Goal: Obtain resource: Download file/media

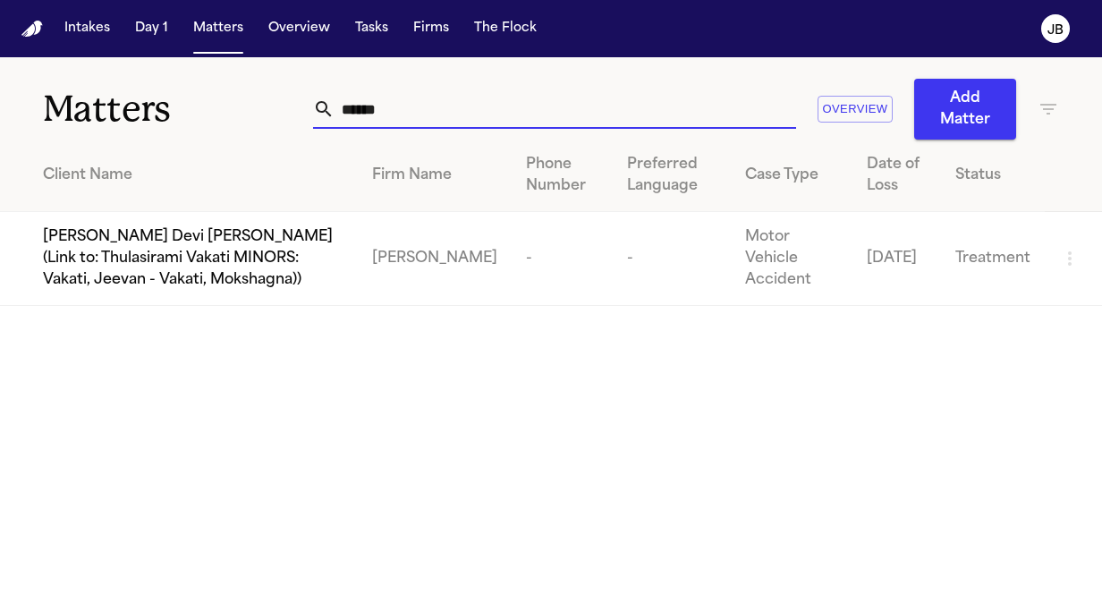
drag, startPoint x: 383, startPoint y: 104, endPoint x: 264, endPoint y: 97, distance: 119.1
click at [264, 97] on div "Matters ****** Overview Add Matter" at bounding box center [551, 98] width 1102 height 82
type input "*"
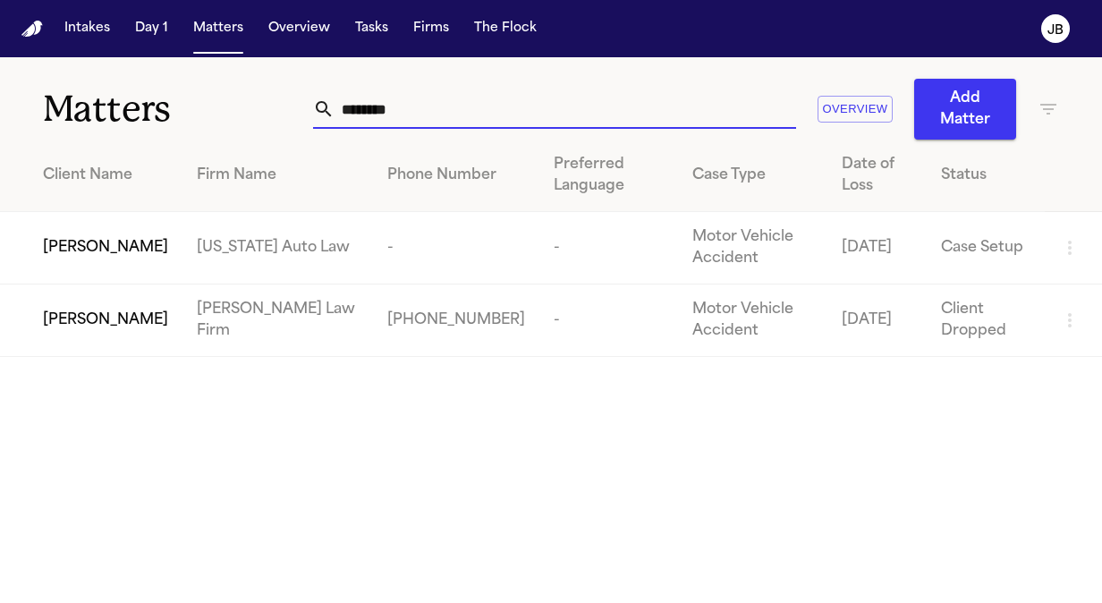
type input "********"
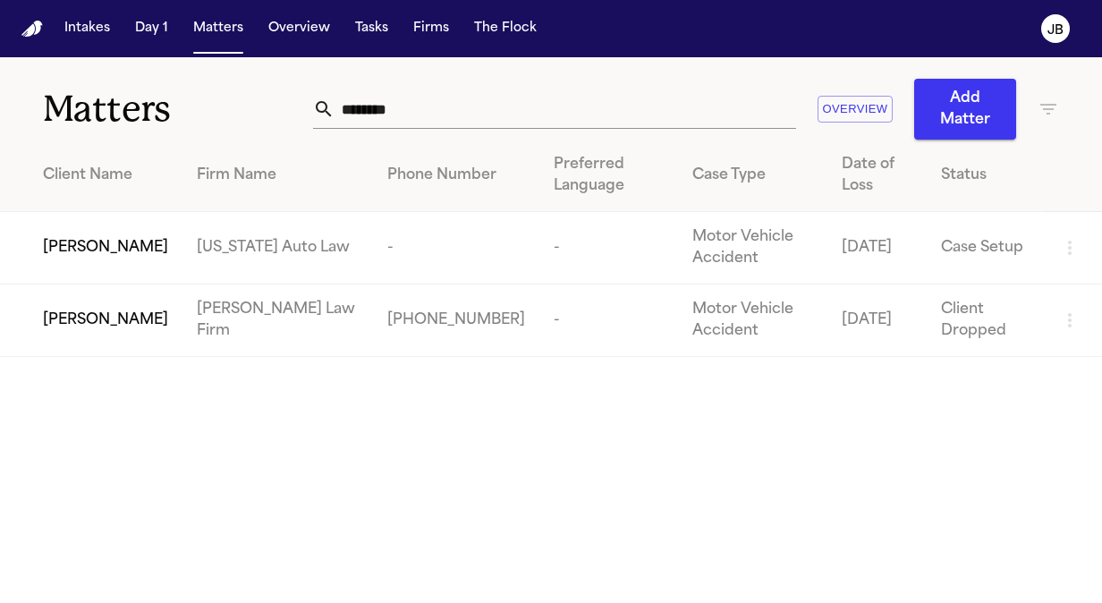
click at [159, 297] on td "[PERSON_NAME]" at bounding box center [91, 320] width 182 height 72
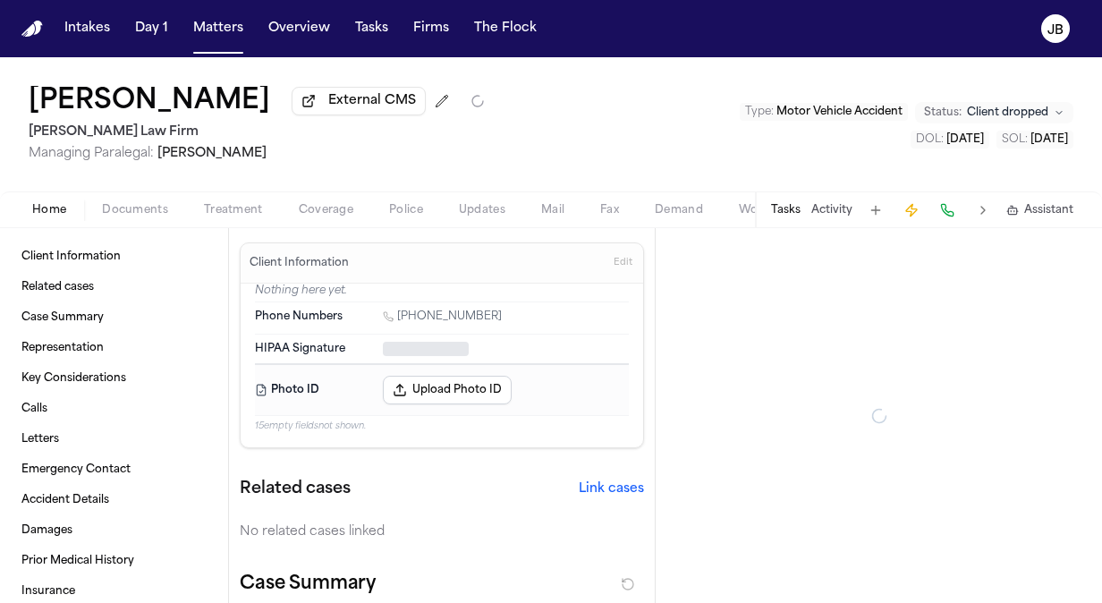
type textarea "*"
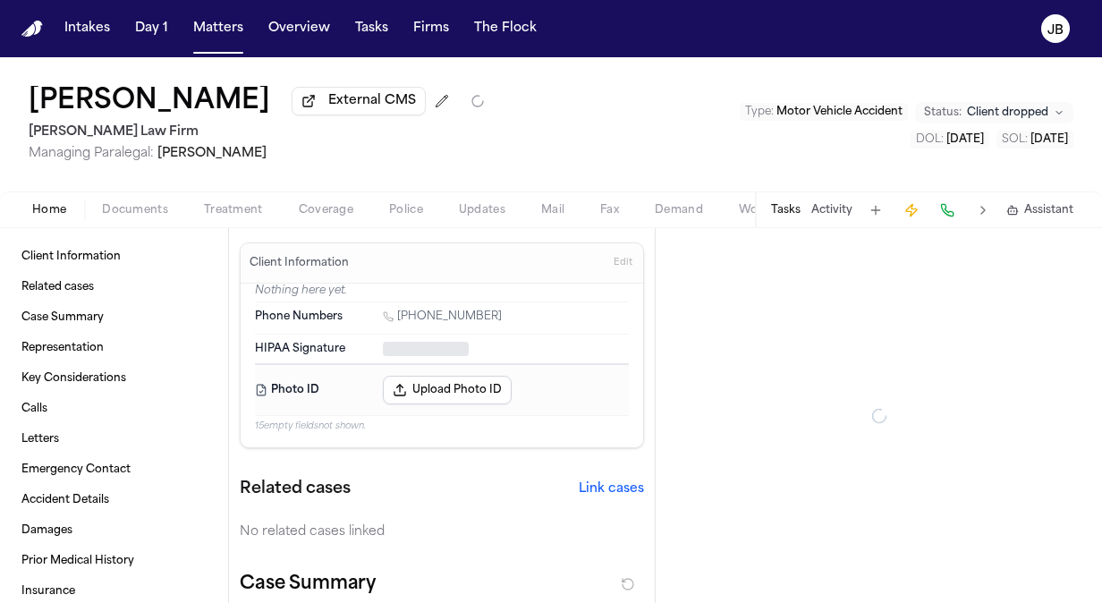
type textarea "*"
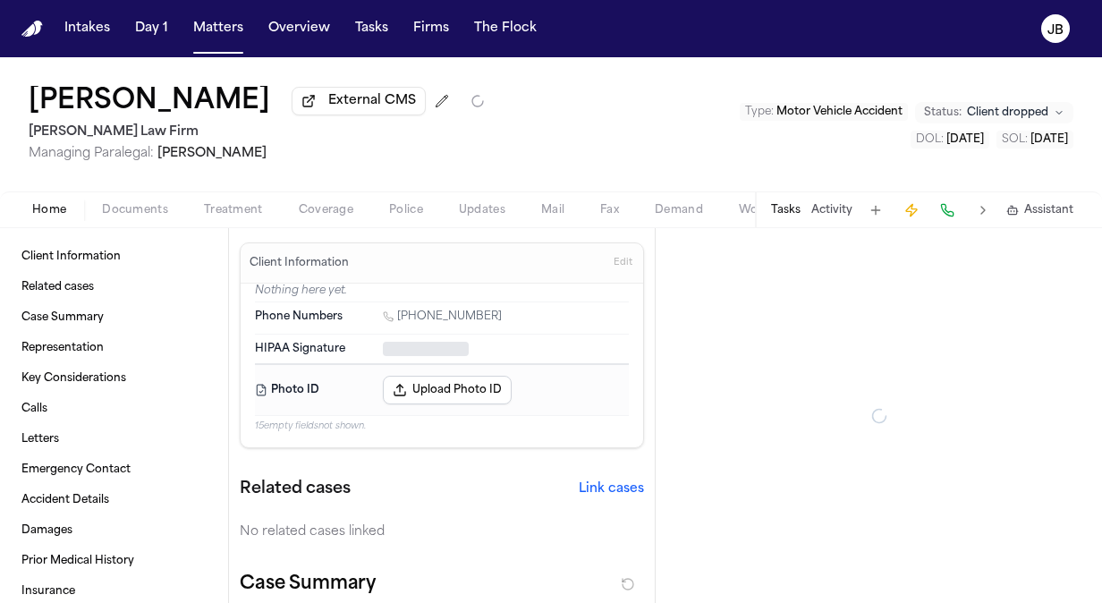
type textarea "*"
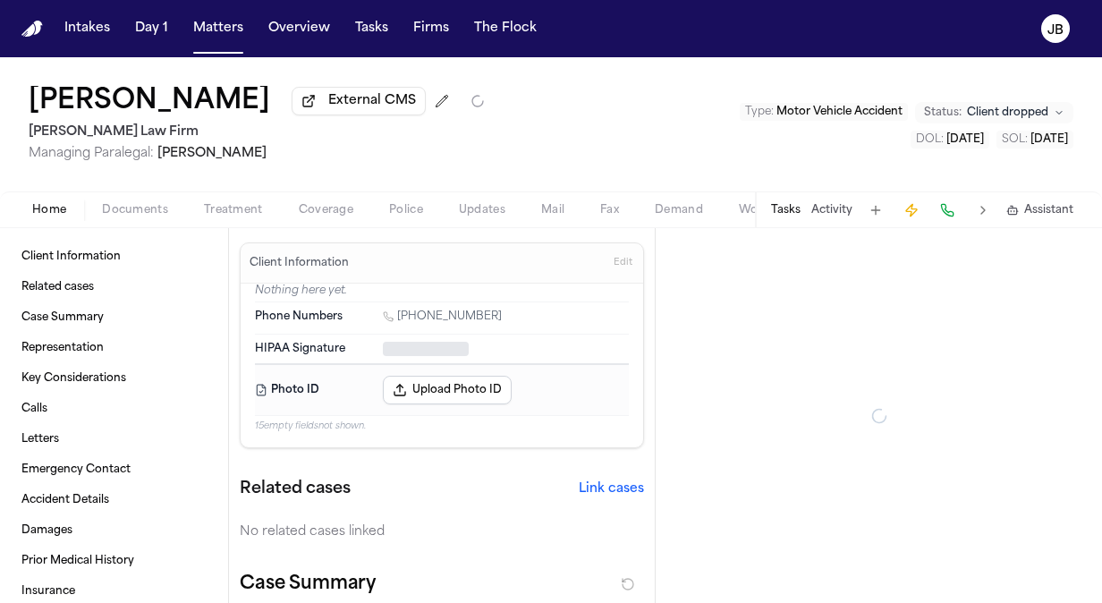
type textarea "*"
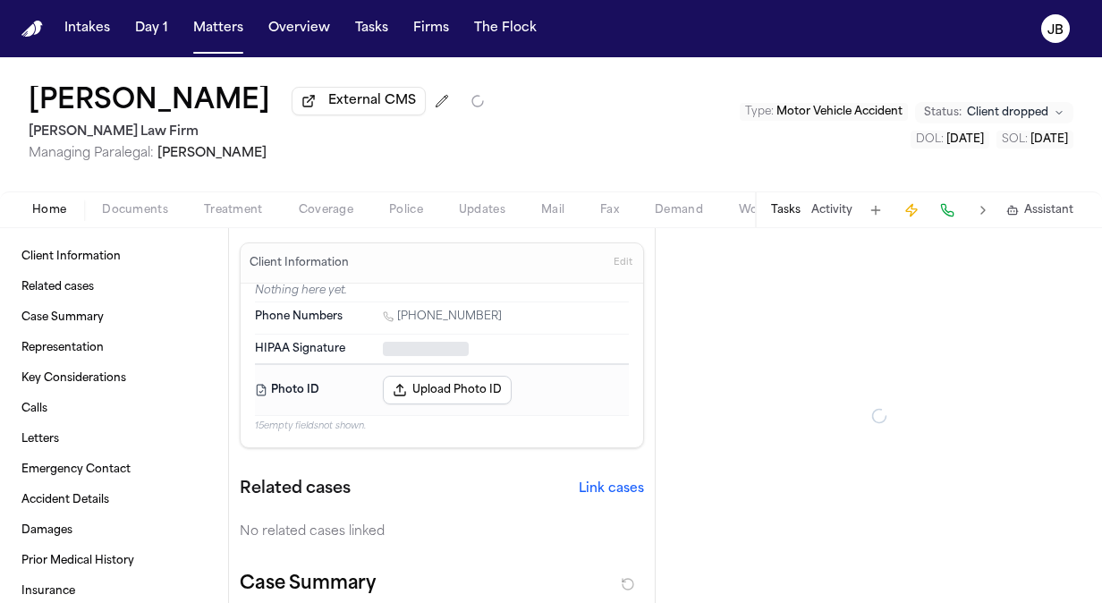
type textarea "*"
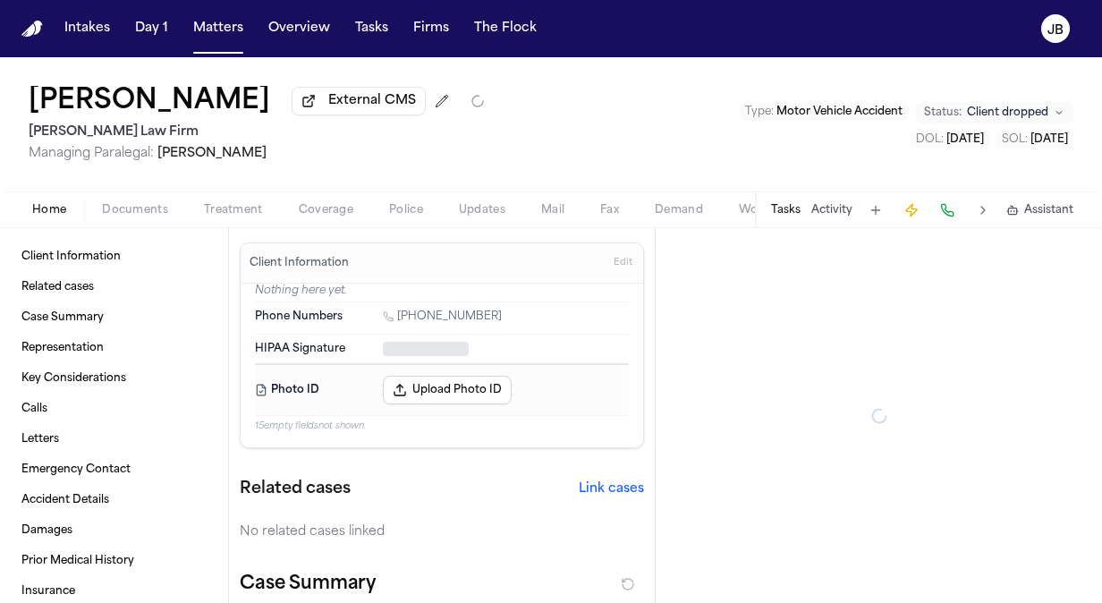
type textarea "*"
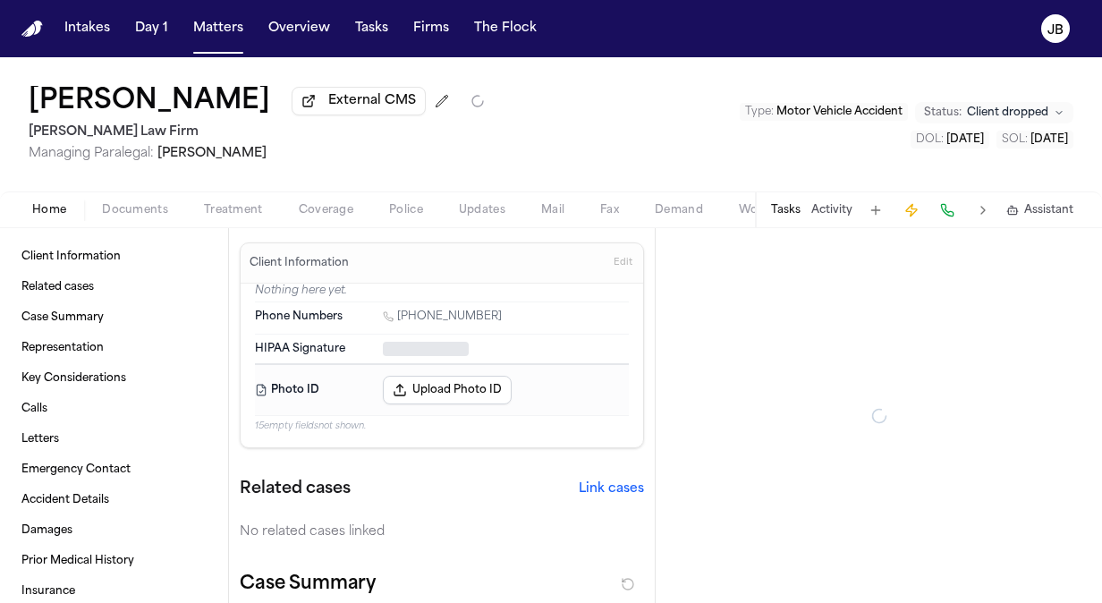
type textarea "*"
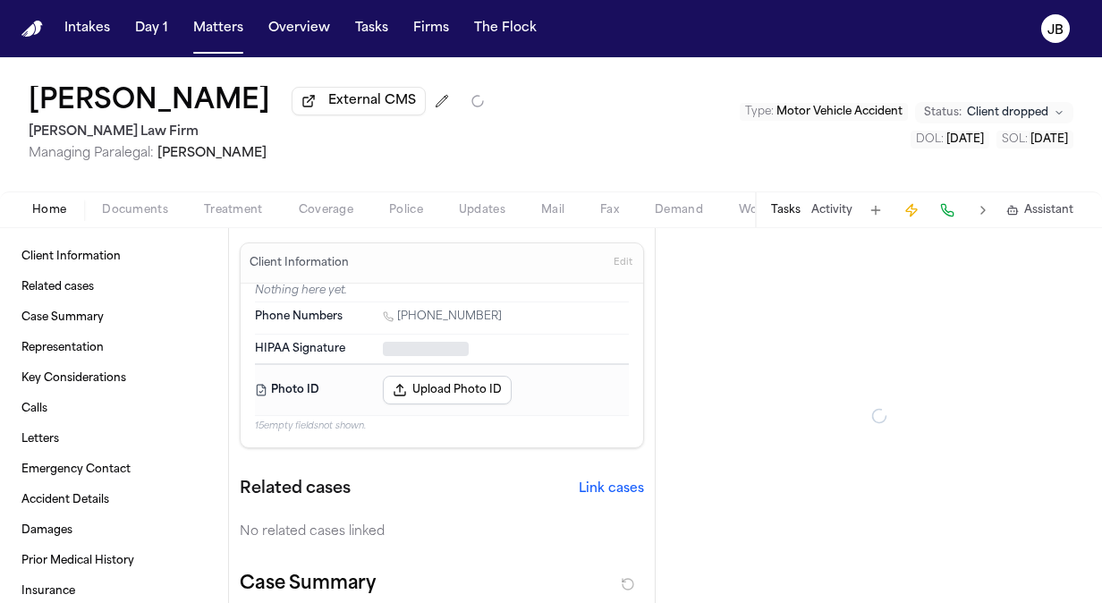
type textarea "*"
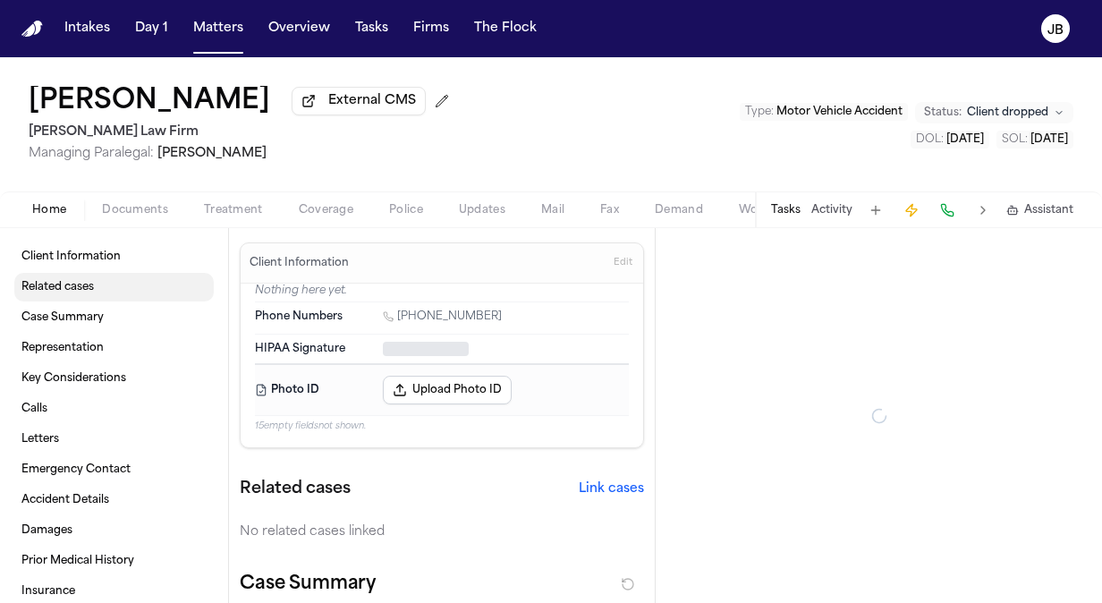
type textarea "*"
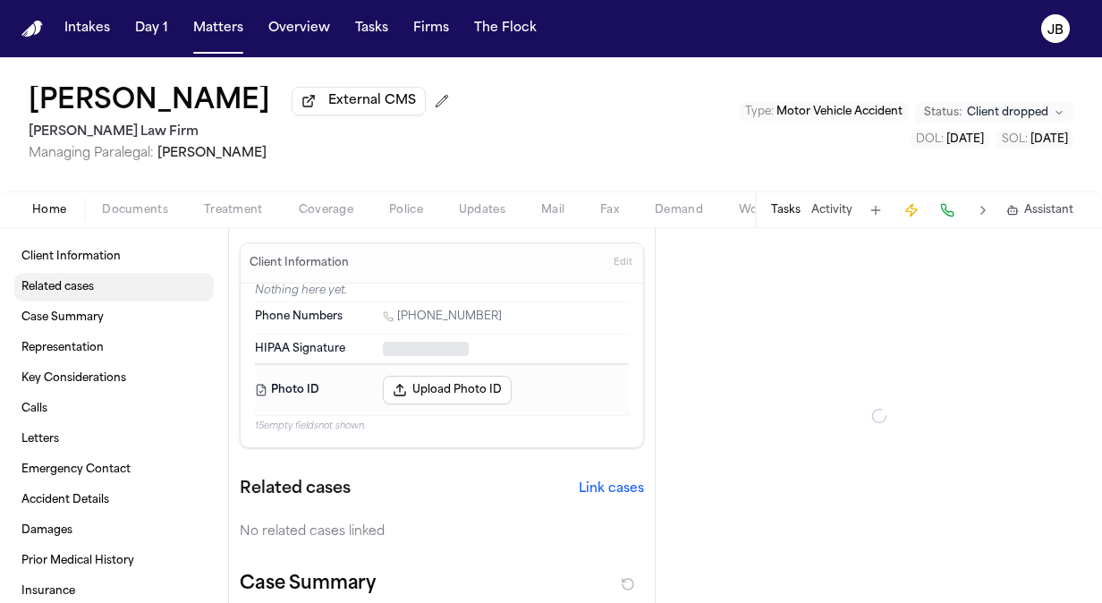
type textarea "*"
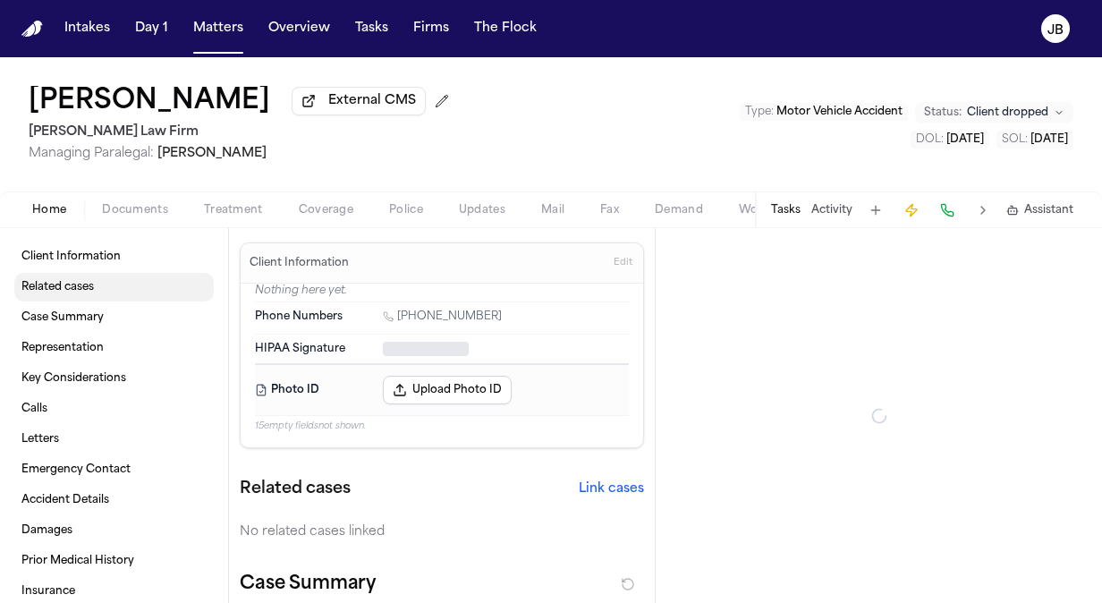
type textarea "*"
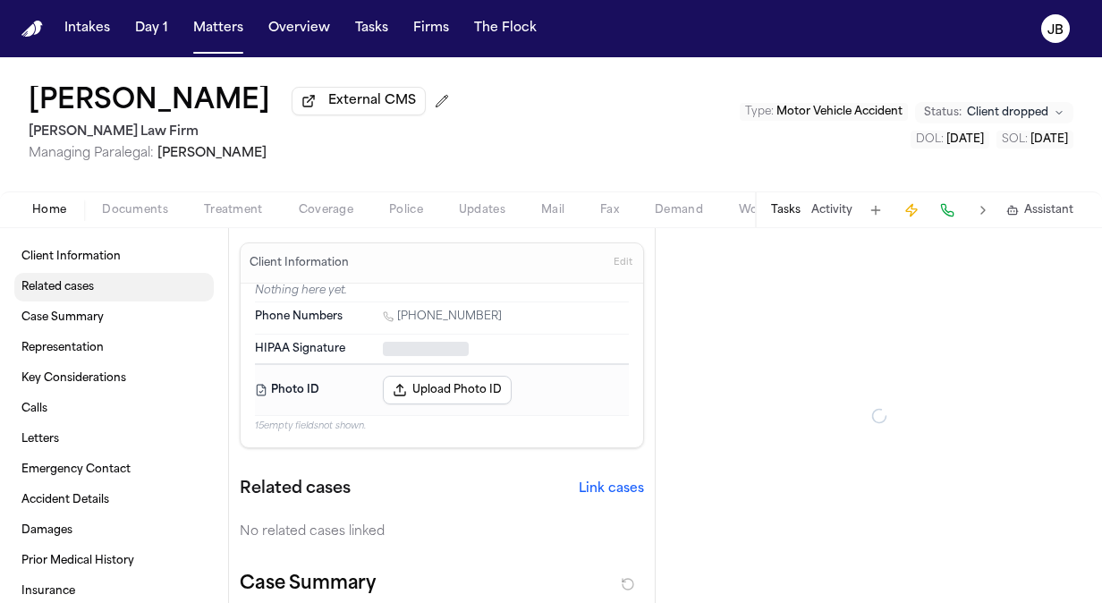
type textarea "*"
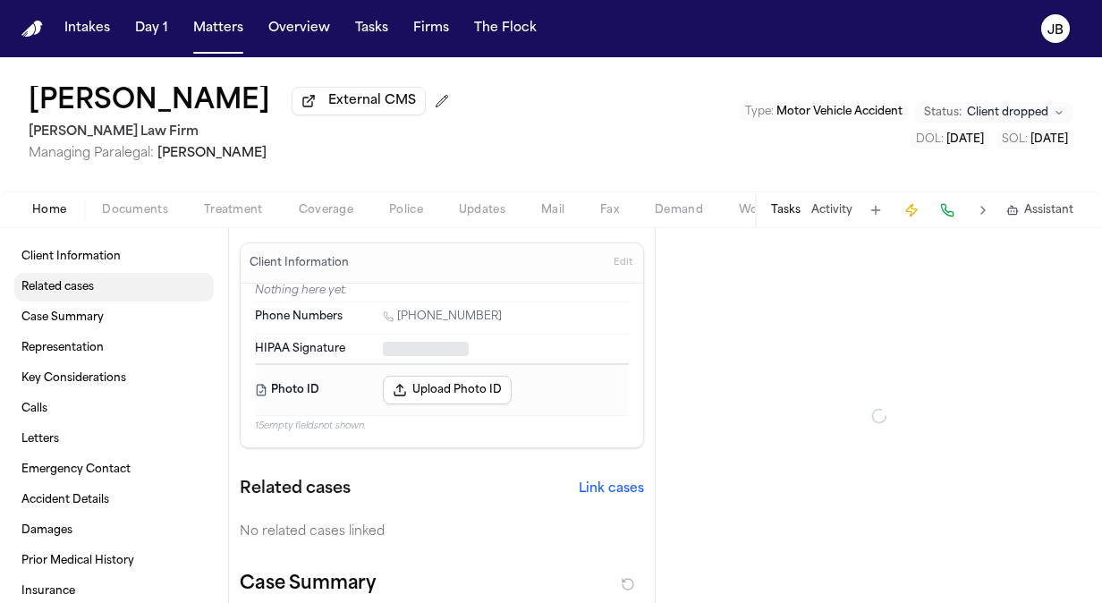
type textarea "*"
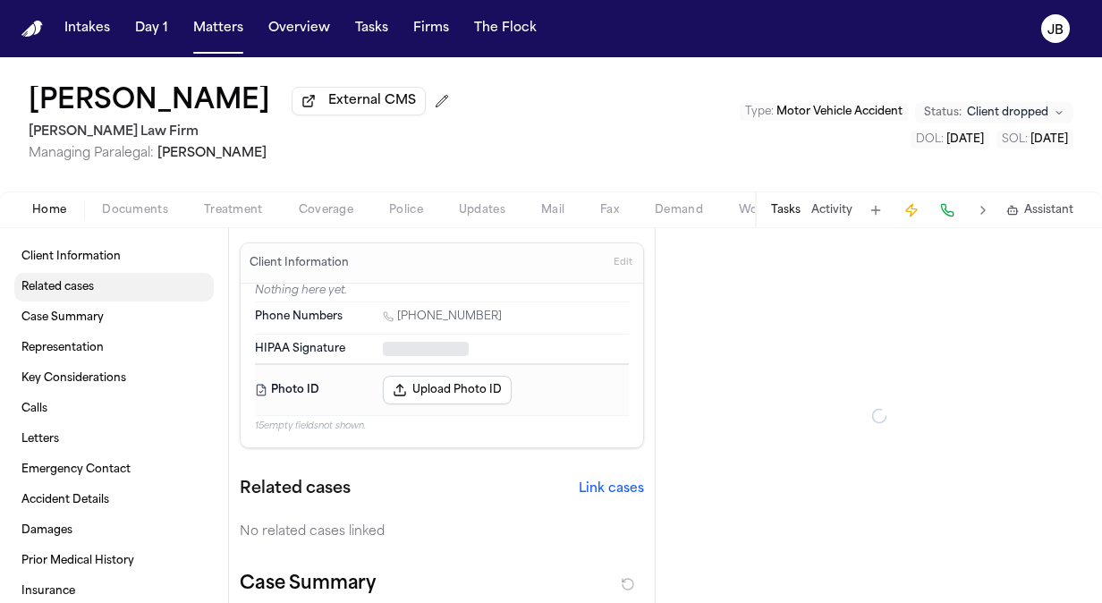
type textarea "*"
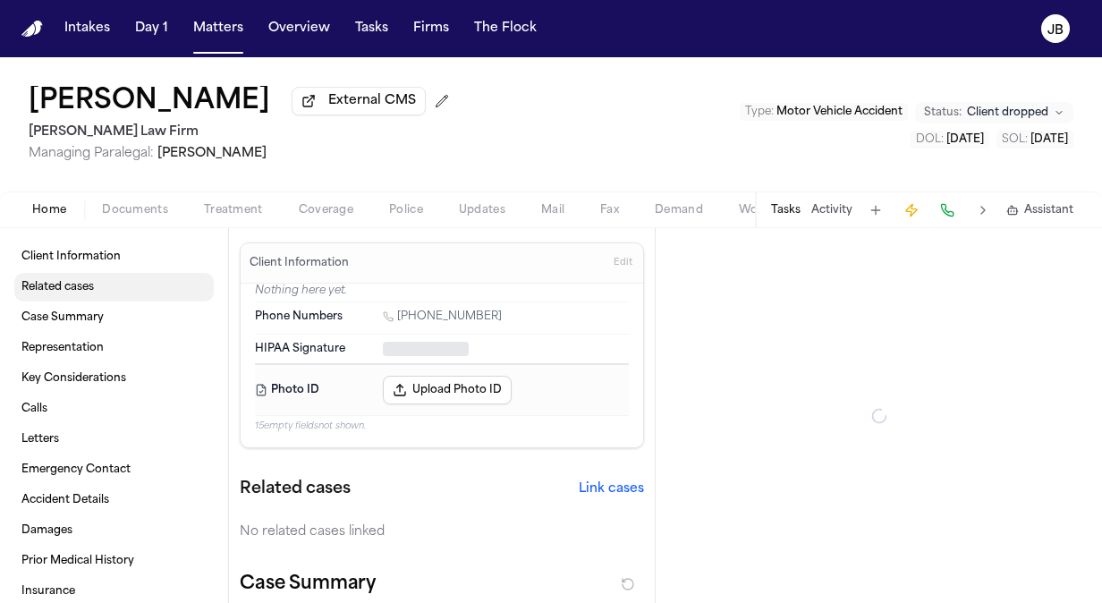
type textarea "*"
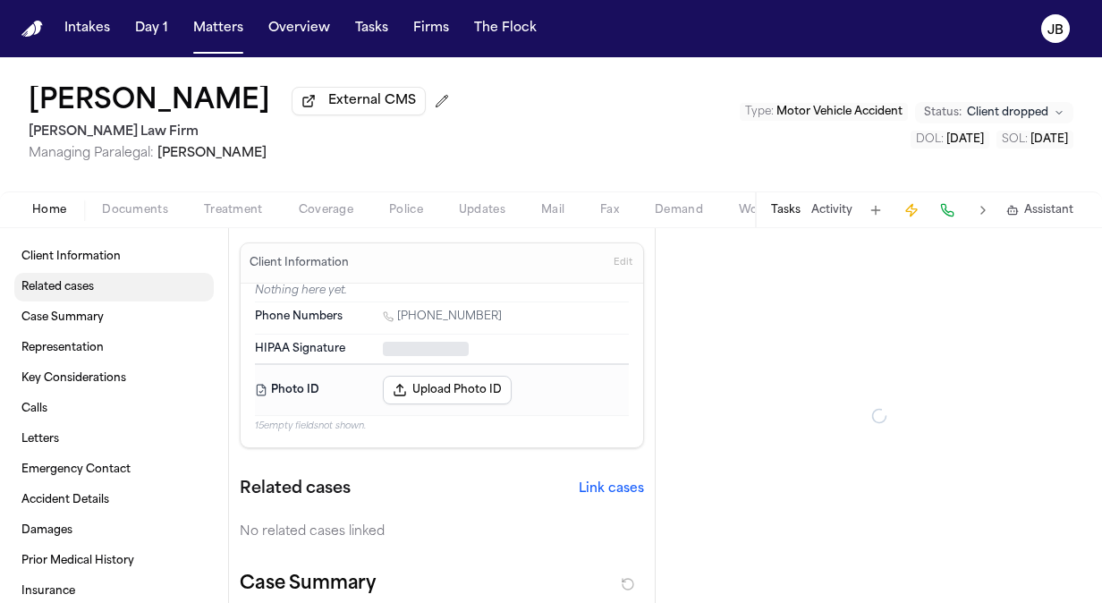
type textarea "*"
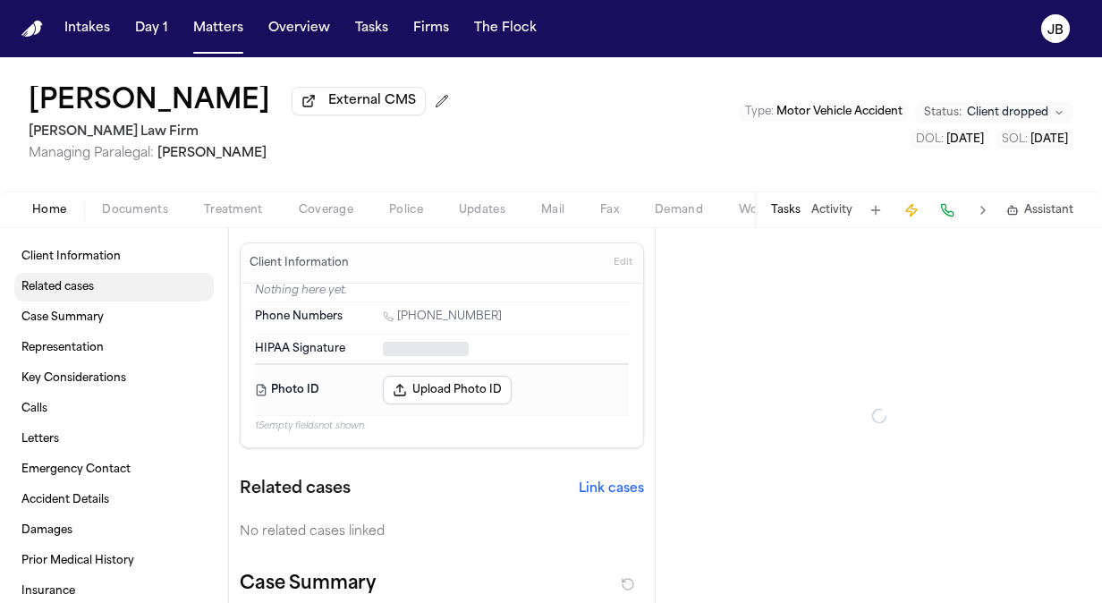
type textarea "*"
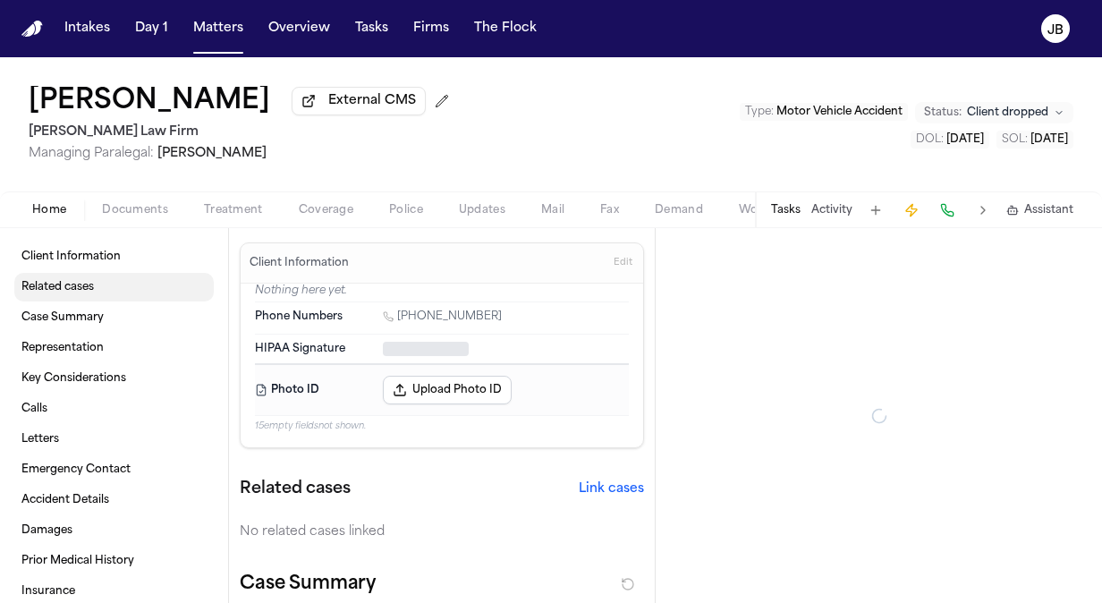
type textarea "*"
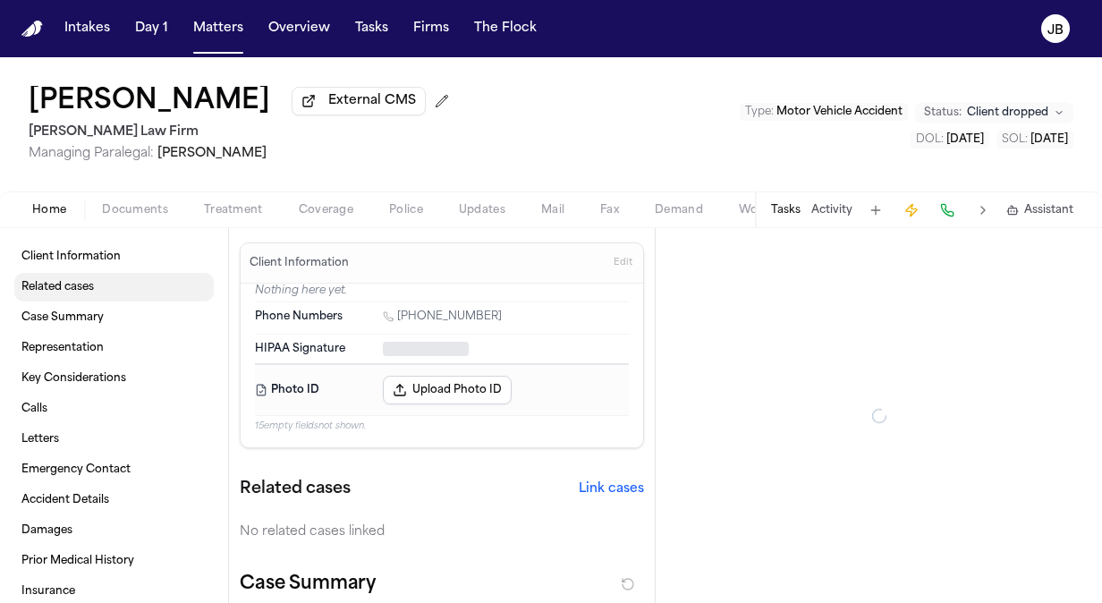
type textarea "*"
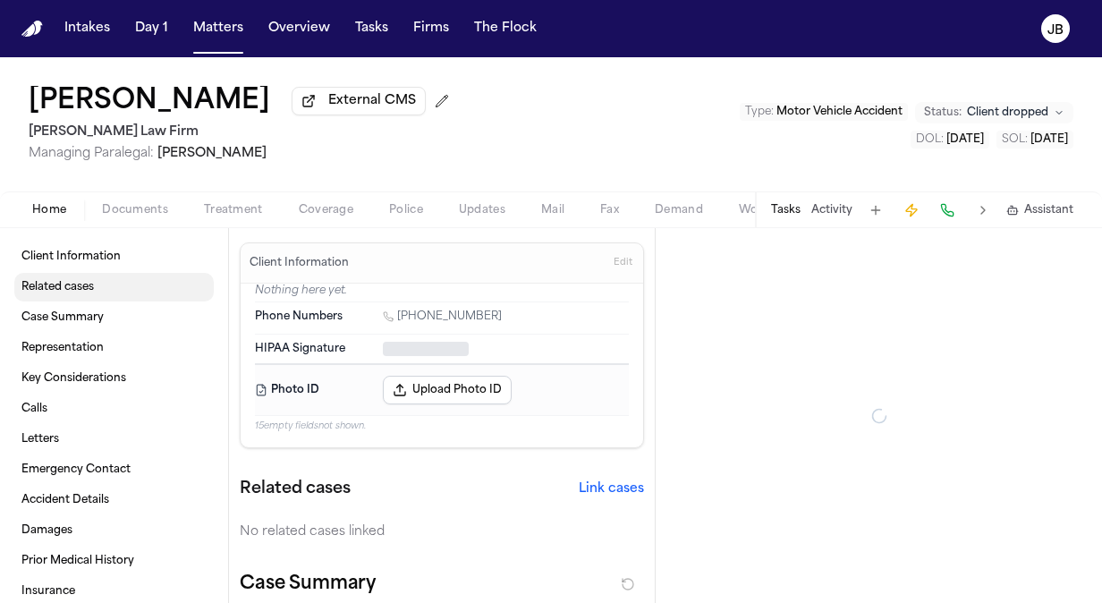
type textarea "*"
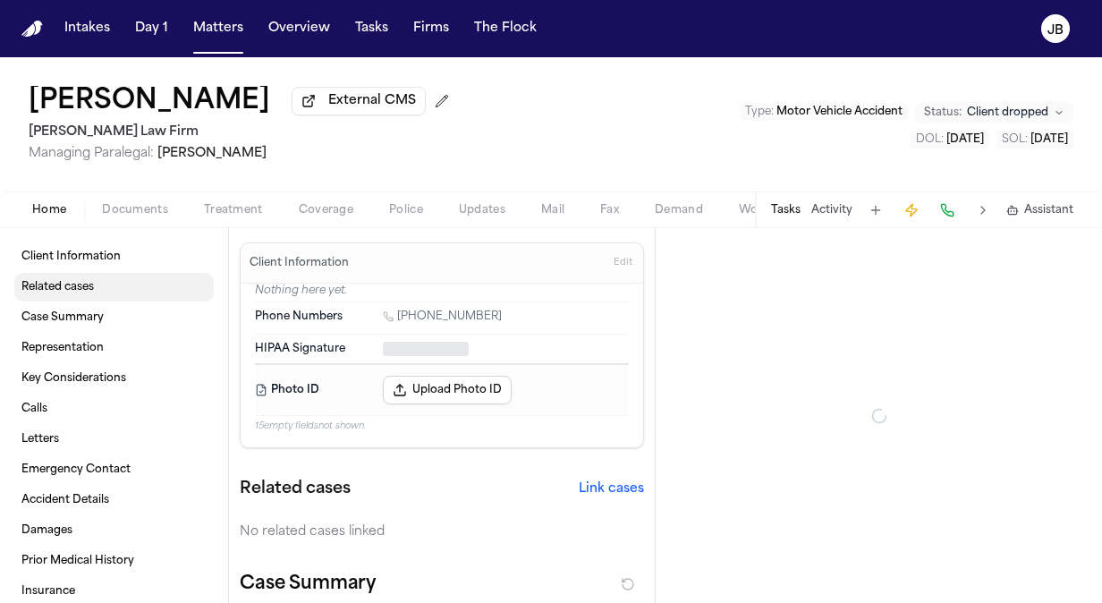
type textarea "*"
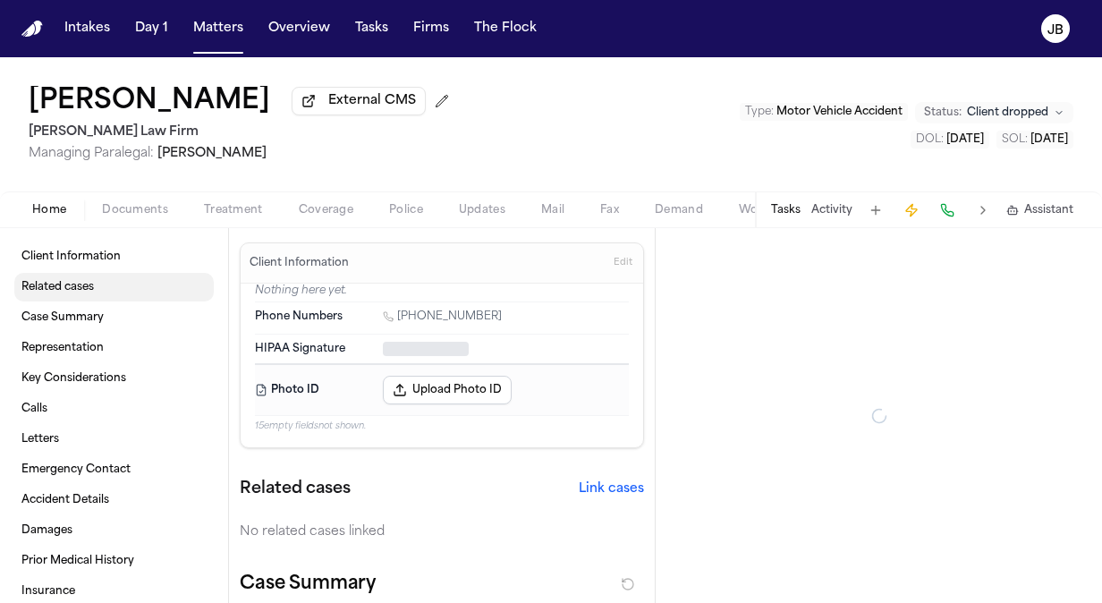
type textarea "*"
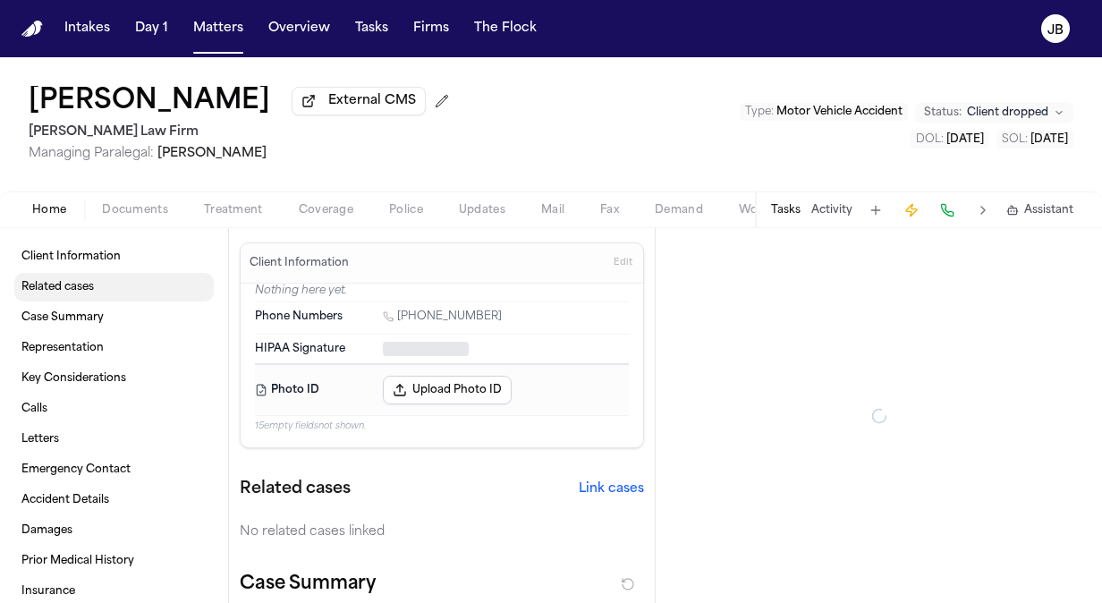
type textarea "*"
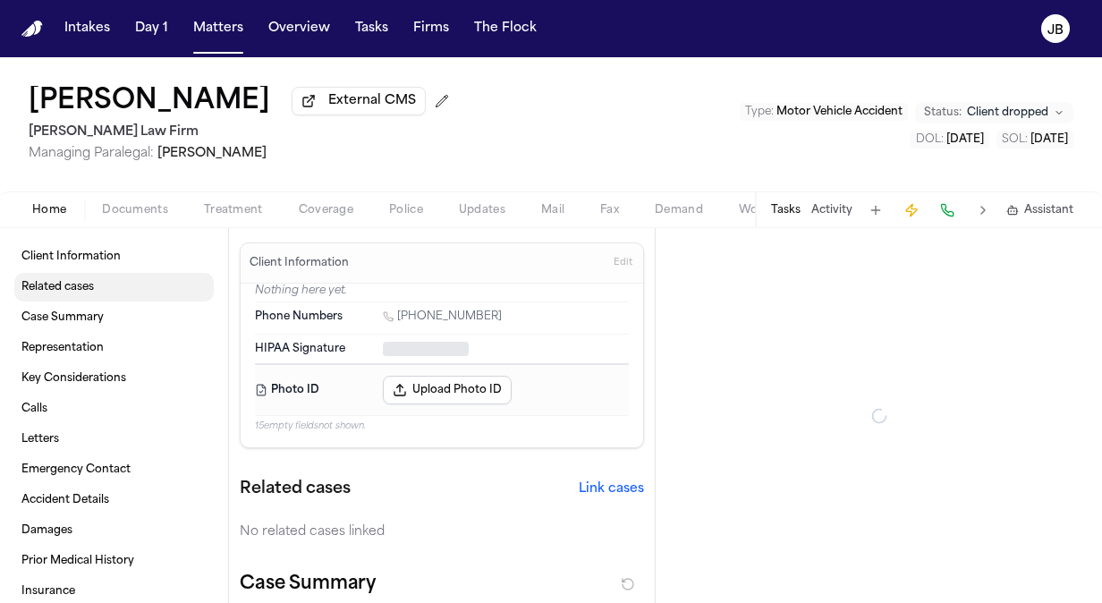
type textarea "*"
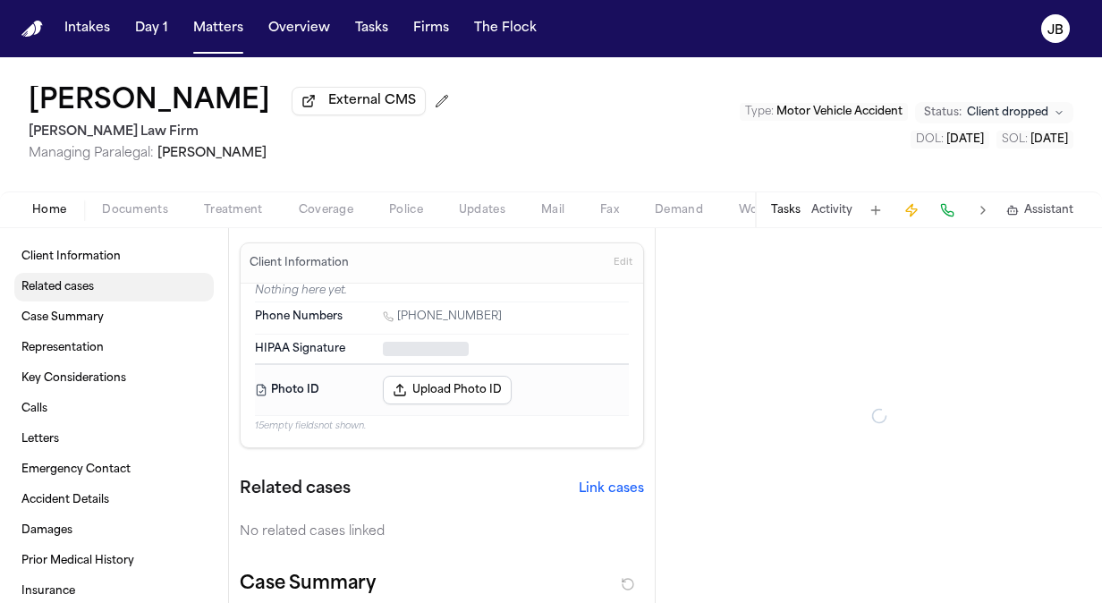
type textarea "*"
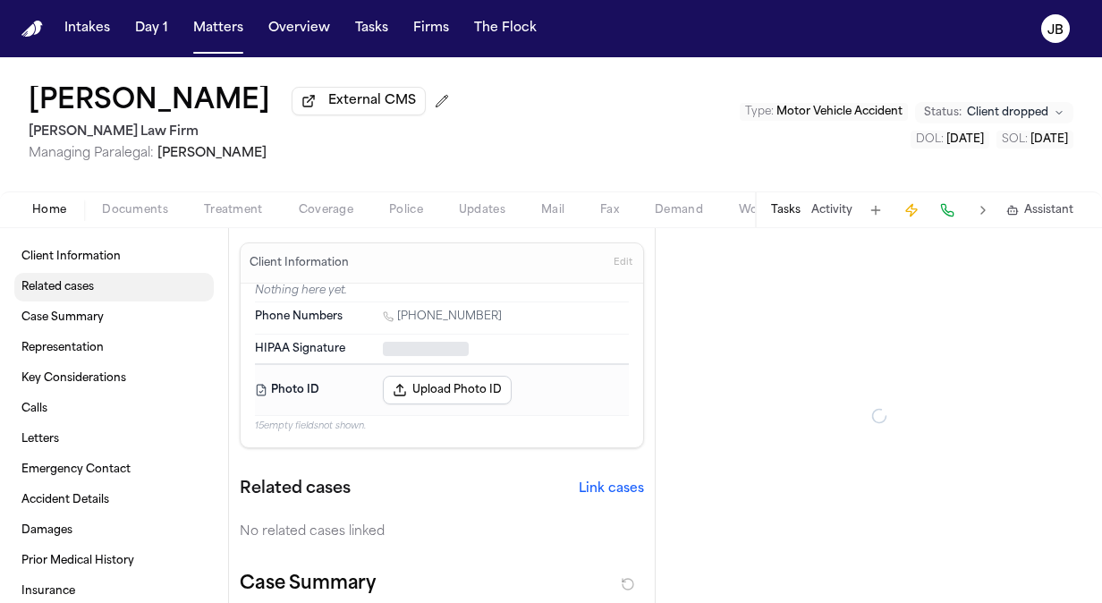
type textarea "*"
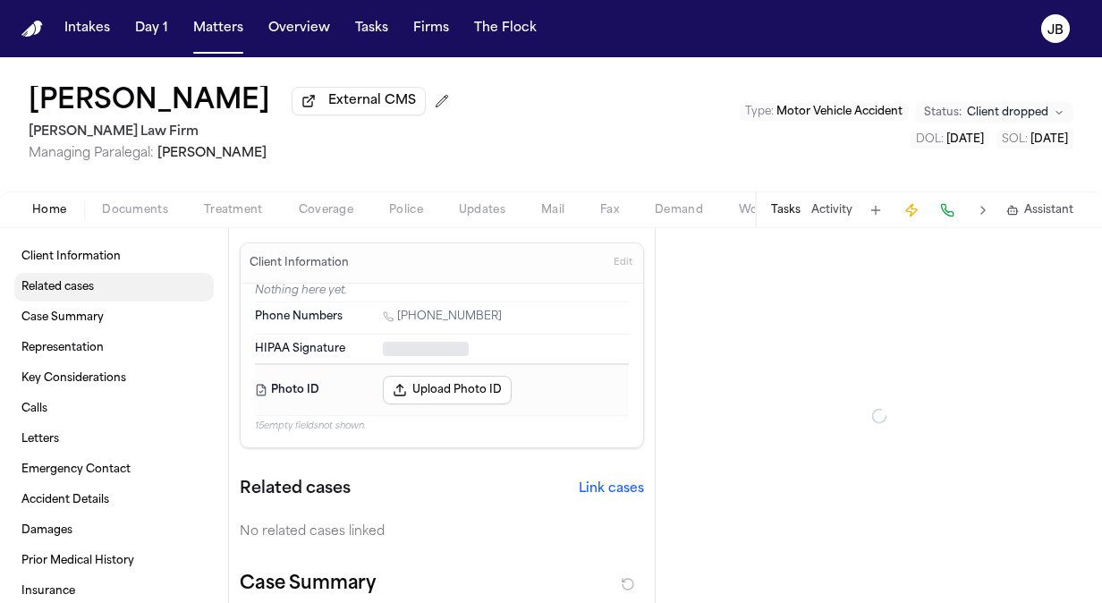
type textarea "*"
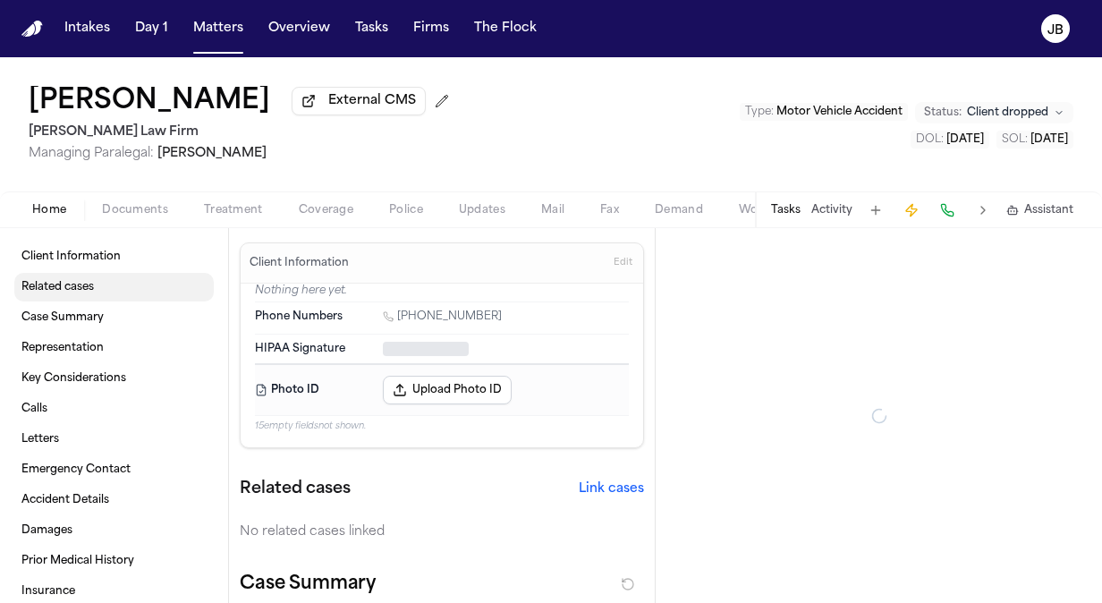
type textarea "*"
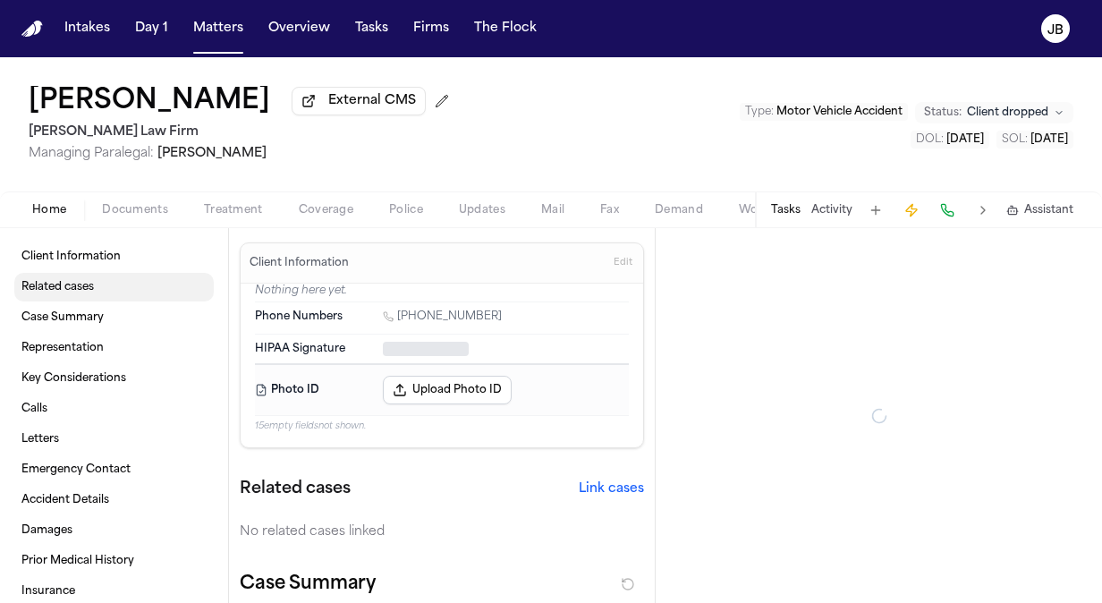
type textarea "*"
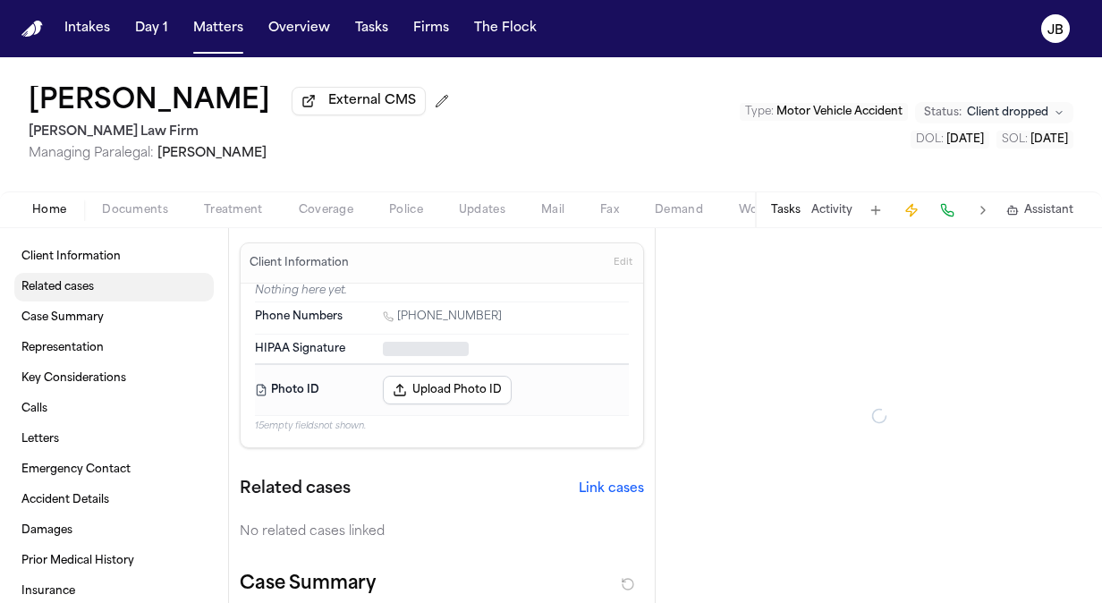
type textarea "*"
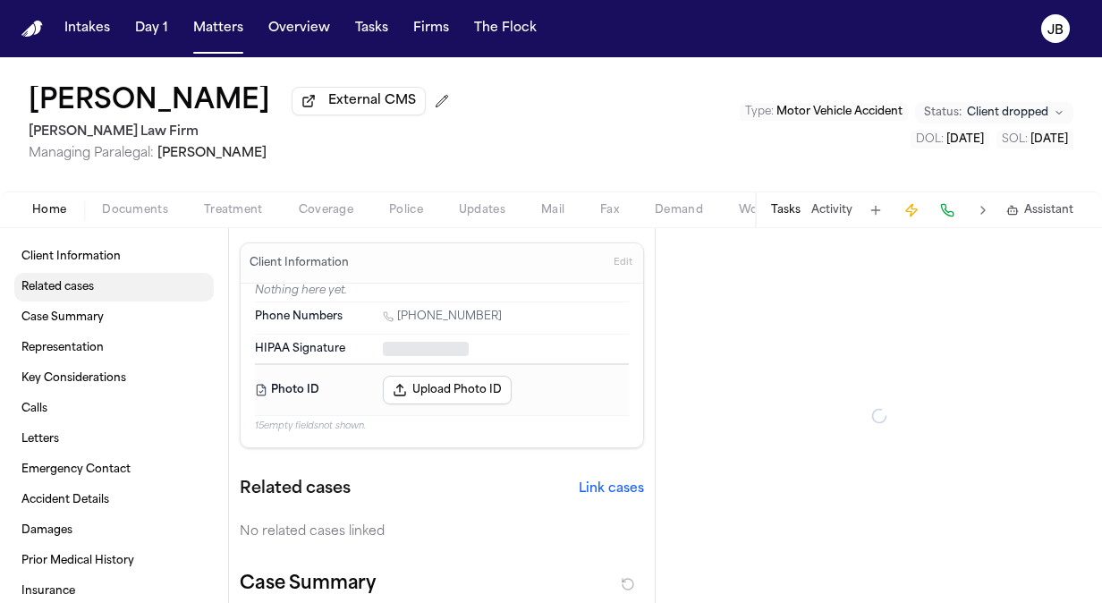
type textarea "*"
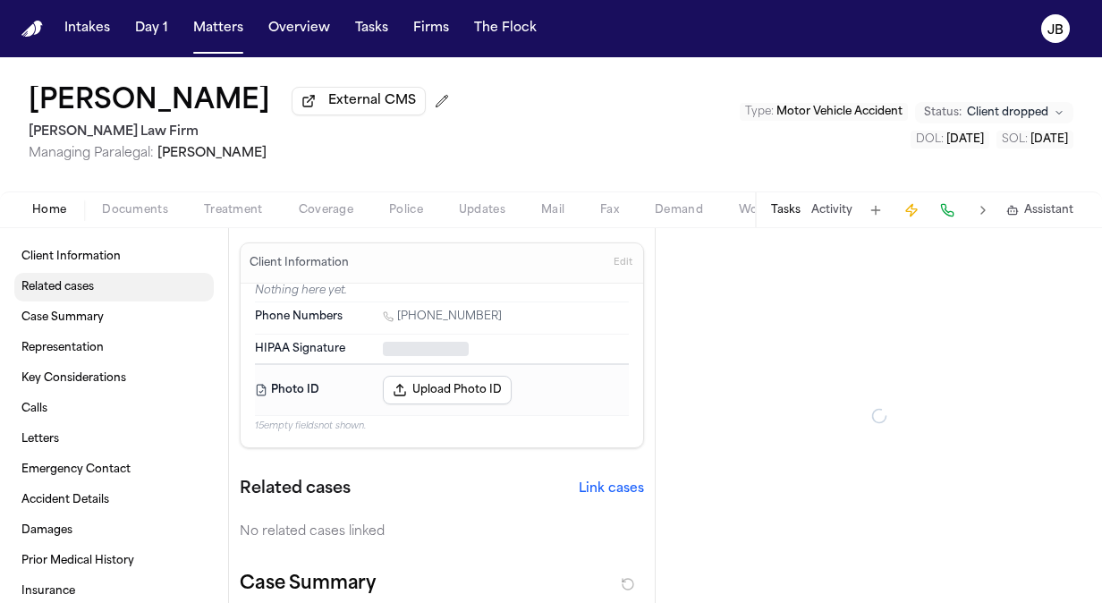
type textarea "*"
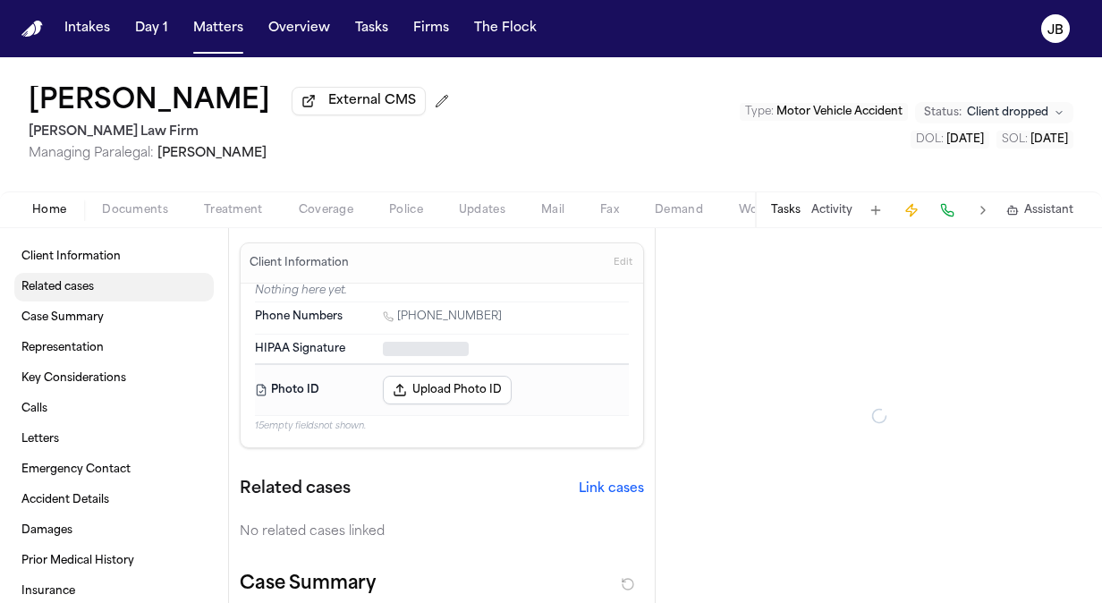
type textarea "*"
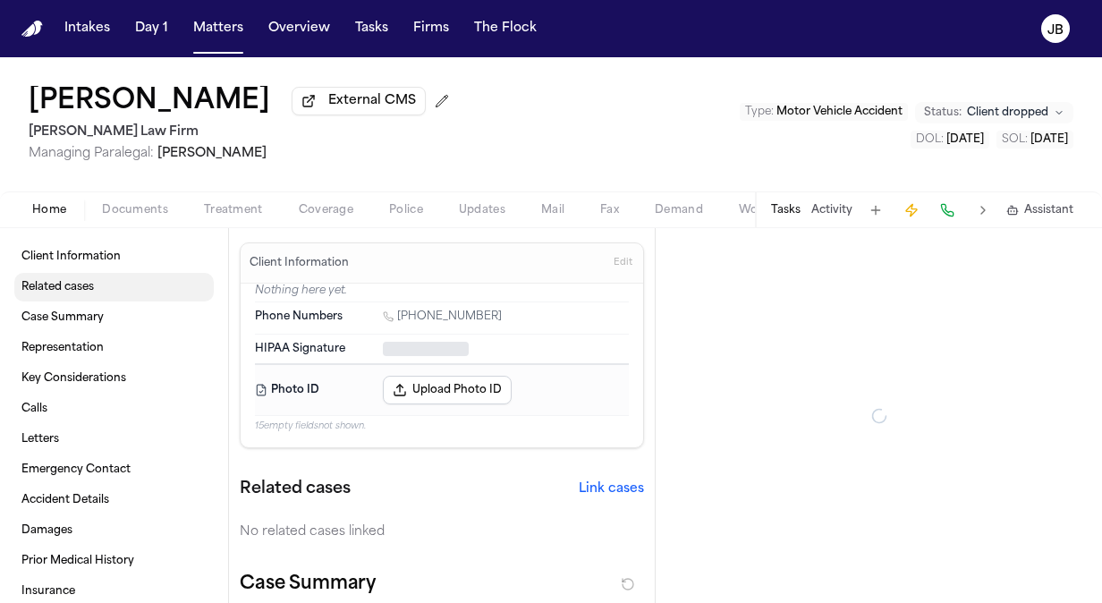
type textarea "*"
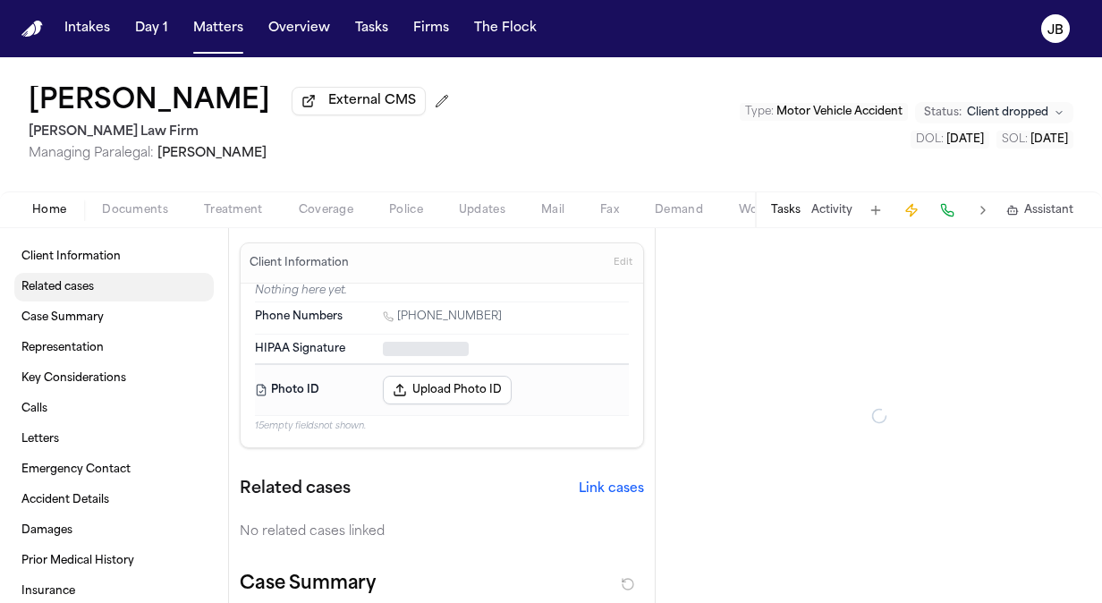
type textarea "*"
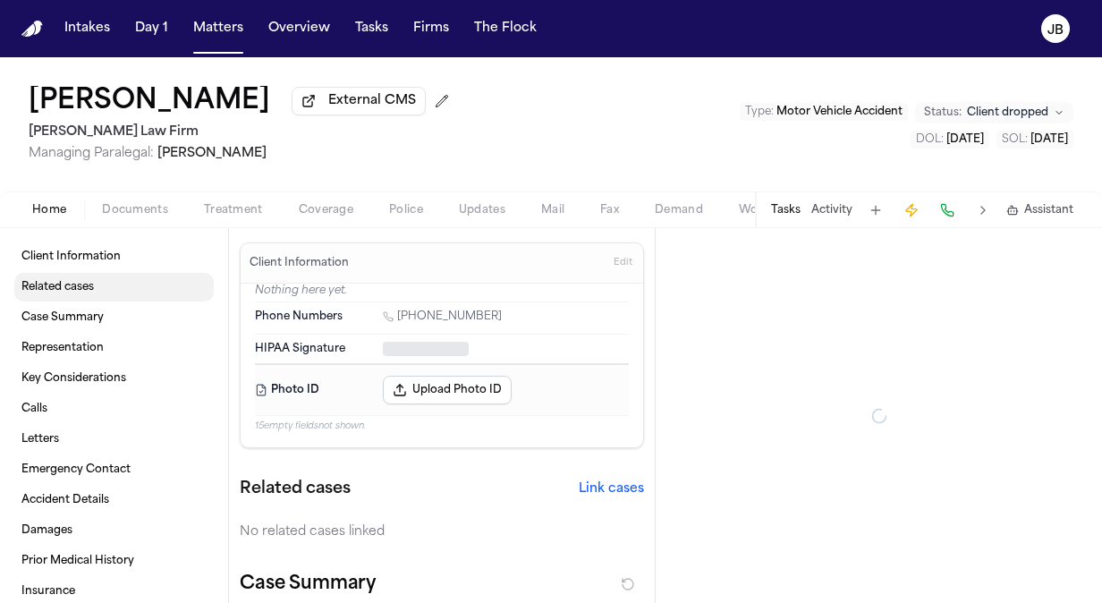
type textarea "*"
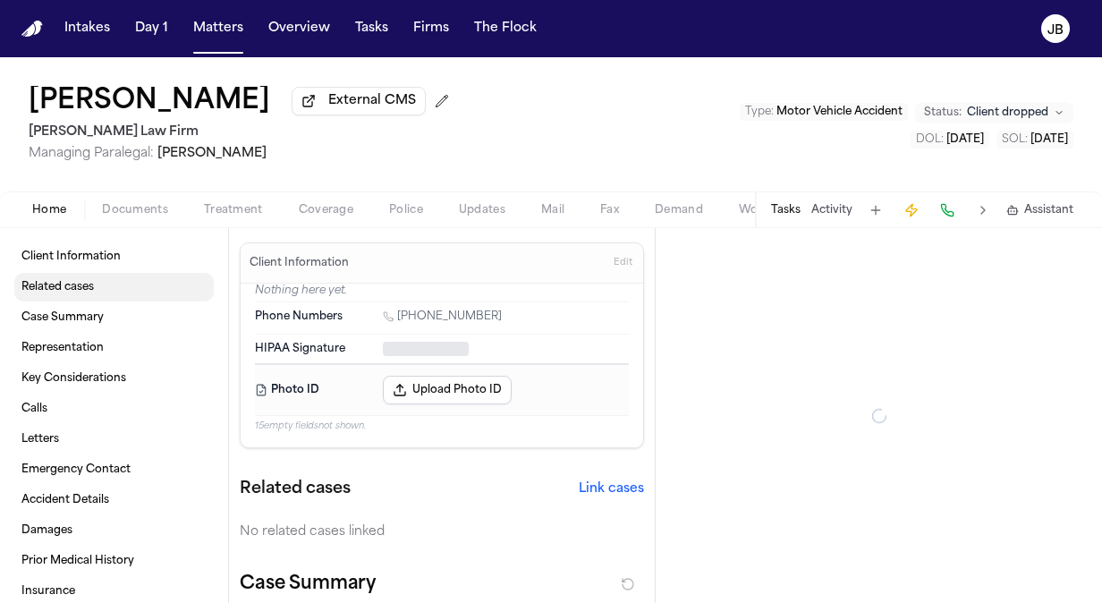
type textarea "*"
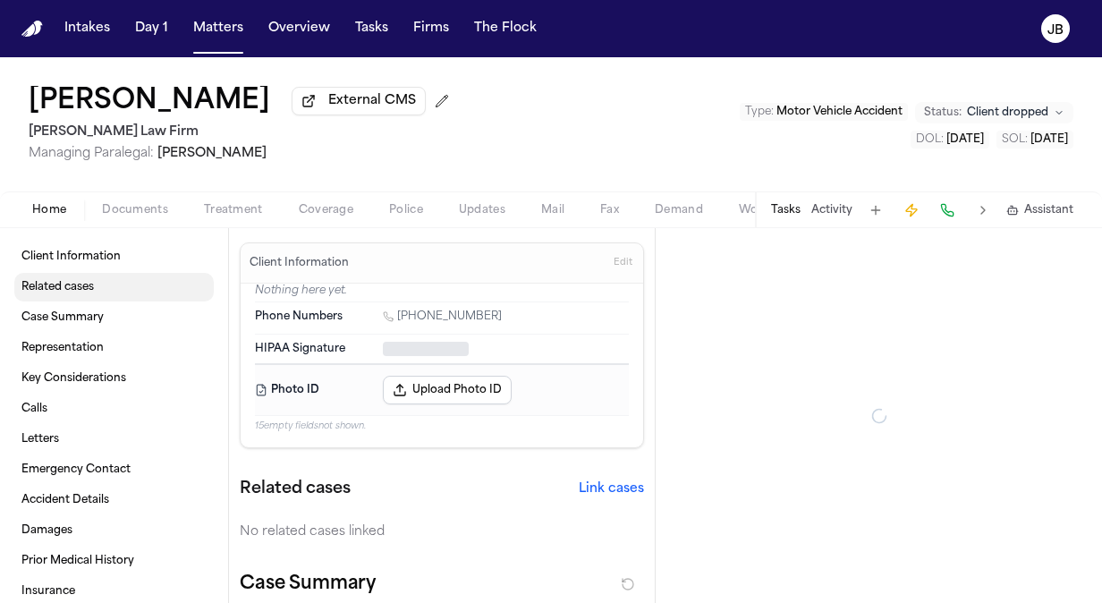
type textarea "*"
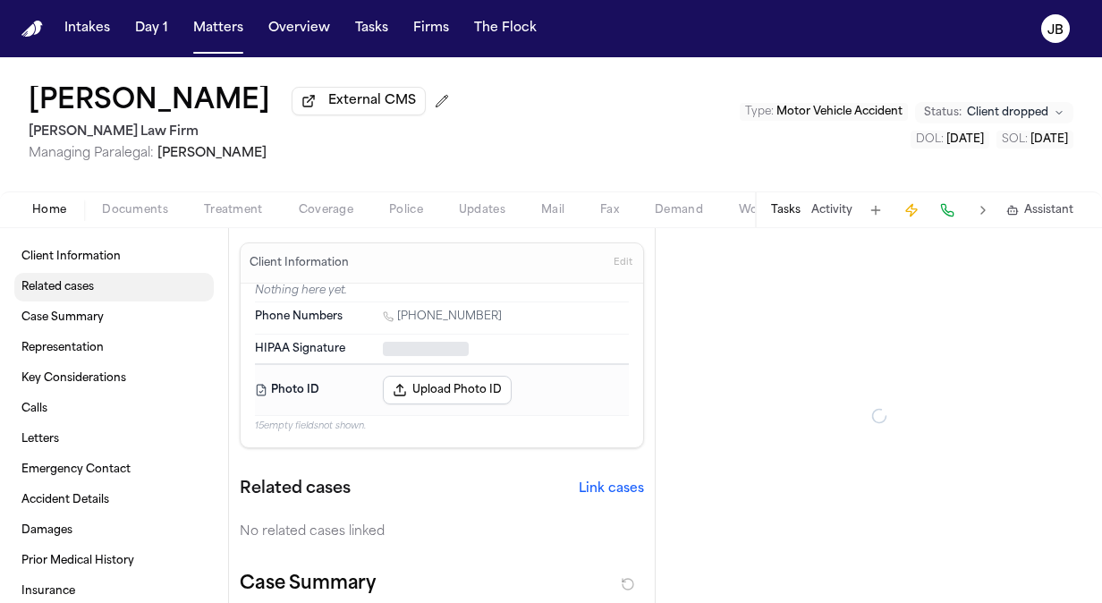
type textarea "*"
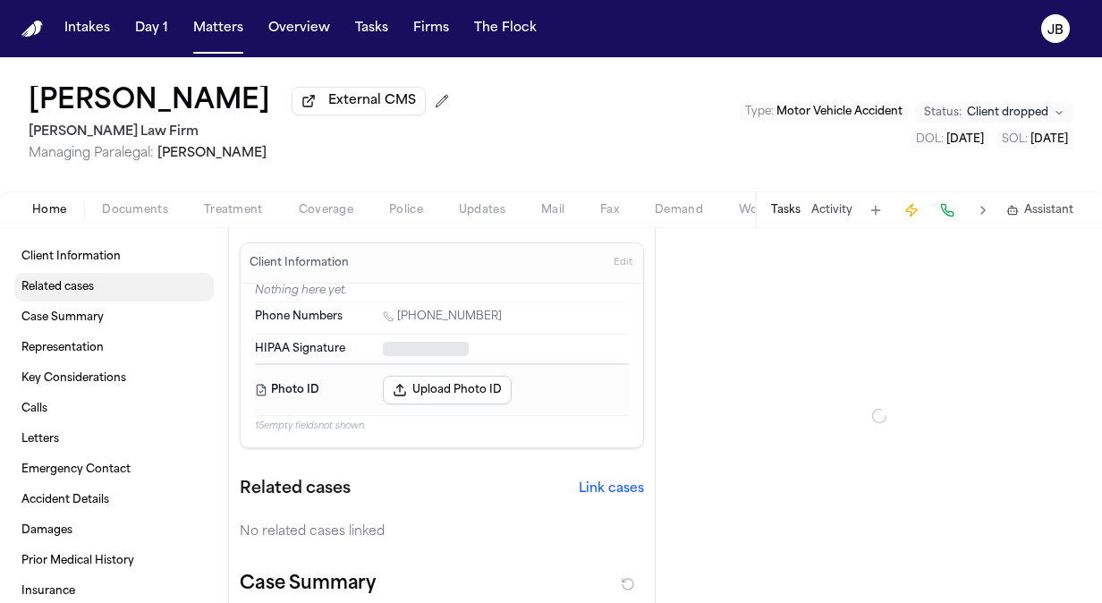
type textarea "*"
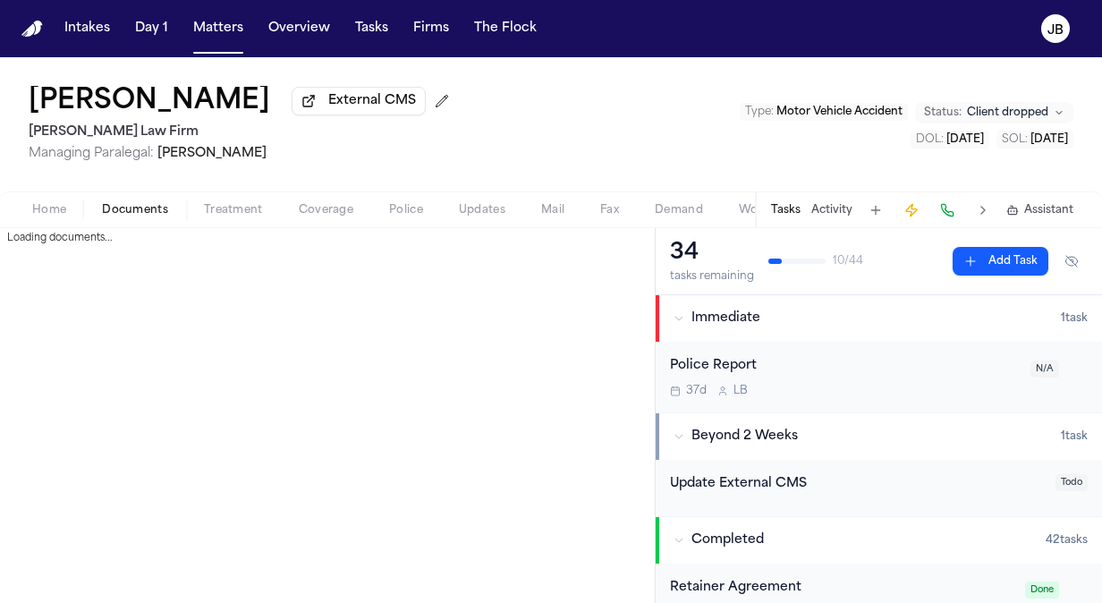
click at [155, 207] on span "Documents" at bounding box center [135, 210] width 66 height 14
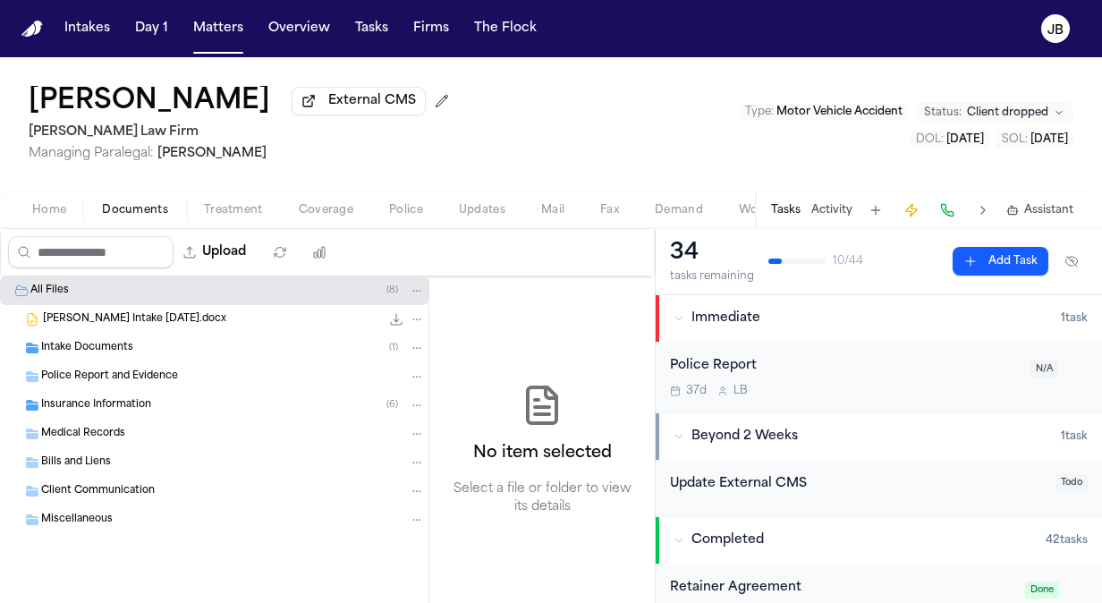
click at [145, 346] on div "Intake Documents ( 1 )" at bounding box center [233, 348] width 384 height 16
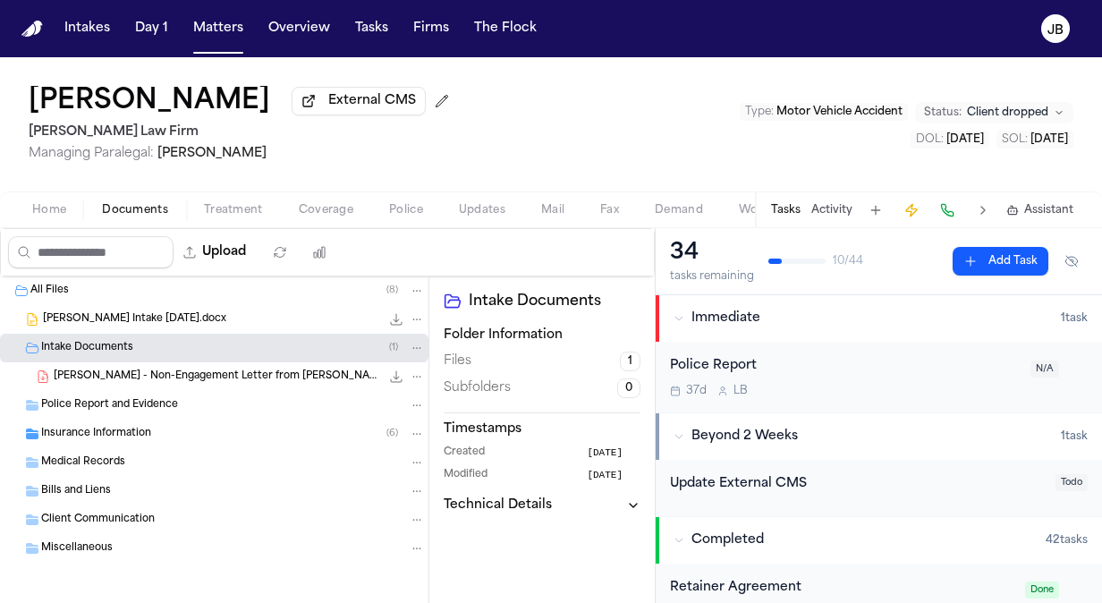
click at [277, 373] on span "[PERSON_NAME] - Non-Engagement Letter from [PERSON_NAME] Law Firm - [DATE]" at bounding box center [217, 376] width 326 height 15
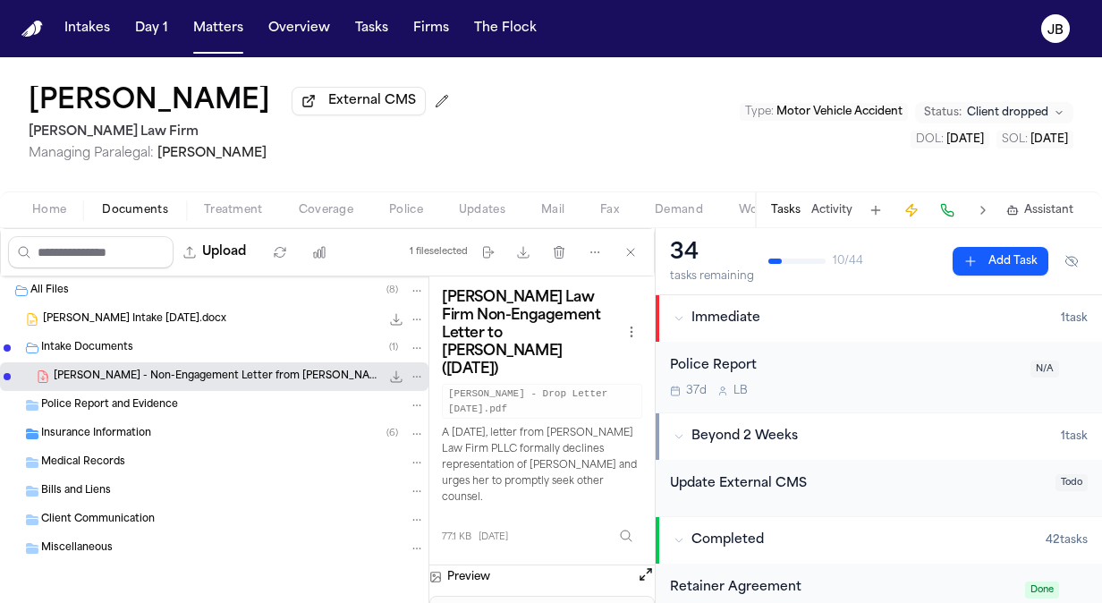
click at [389, 377] on icon "File: C. Champagne - Non-Engagement Letter from Hecht Law Firm - 7.2.25" at bounding box center [396, 376] width 14 height 14
click at [220, 19] on button "Matters" at bounding box center [218, 29] width 64 height 32
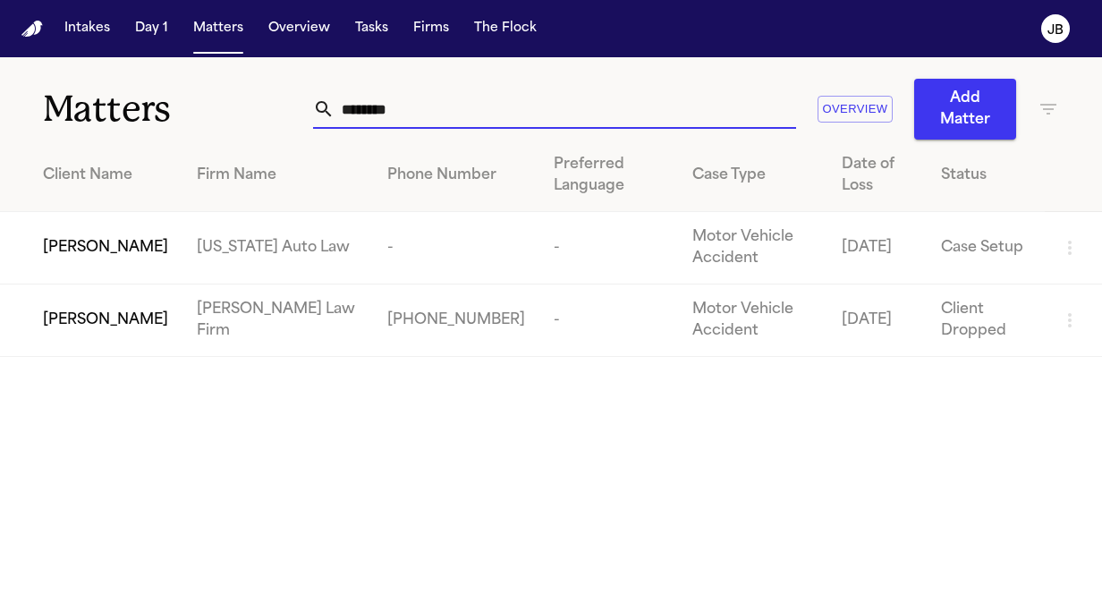
drag, startPoint x: 402, startPoint y: 97, endPoint x: 312, endPoint y: 95, distance: 90.3
click at [313, 95] on div "********" at bounding box center [554, 108] width 483 height 39
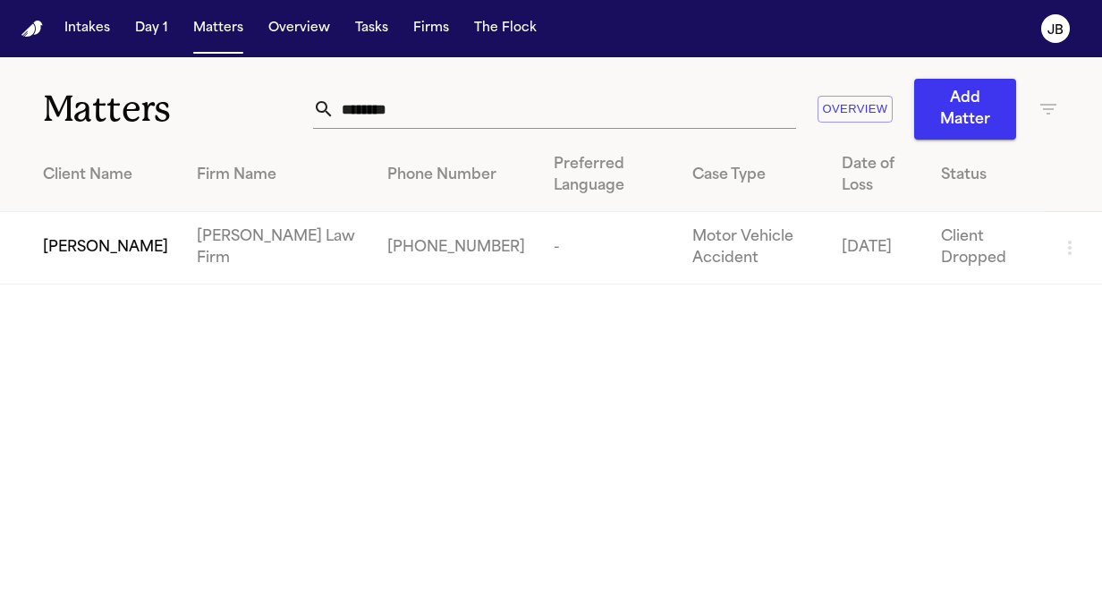
click at [113, 245] on span "[PERSON_NAME]" at bounding box center [105, 247] width 125 height 21
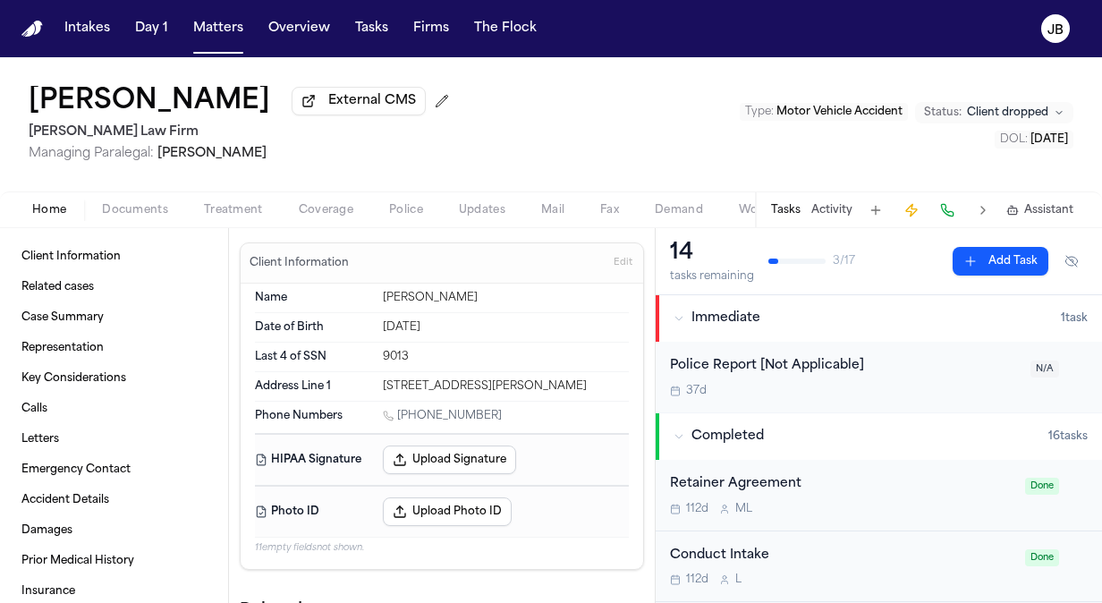
click at [139, 207] on span "Documents" at bounding box center [135, 210] width 66 height 14
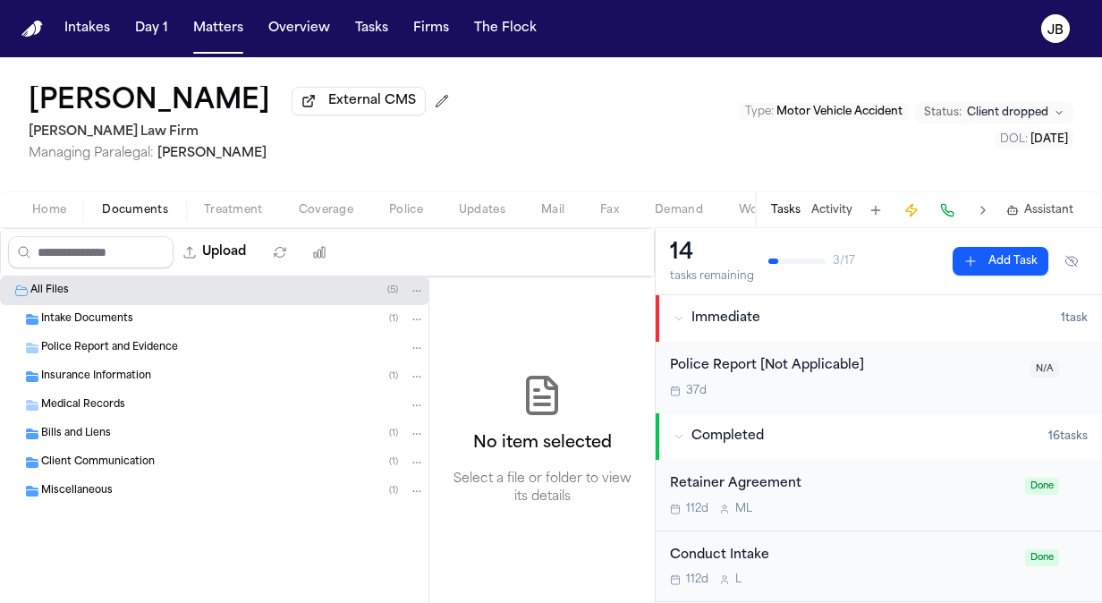
click at [136, 316] on div "Intake Documents ( 1 )" at bounding box center [233, 319] width 384 height 16
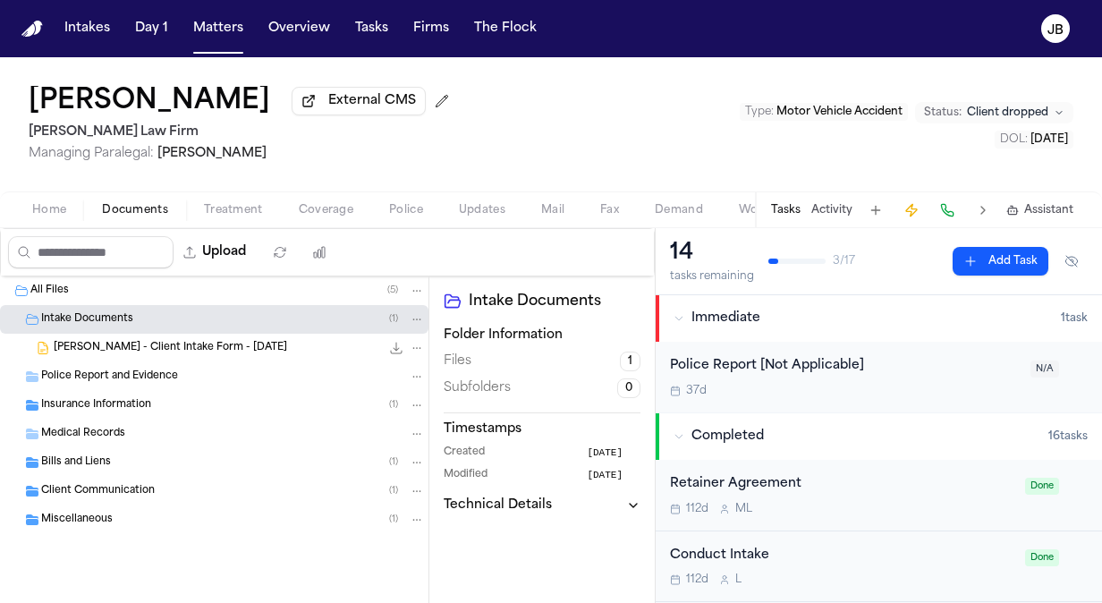
click at [137, 488] on span "Client Communication" at bounding box center [98, 491] width 114 height 15
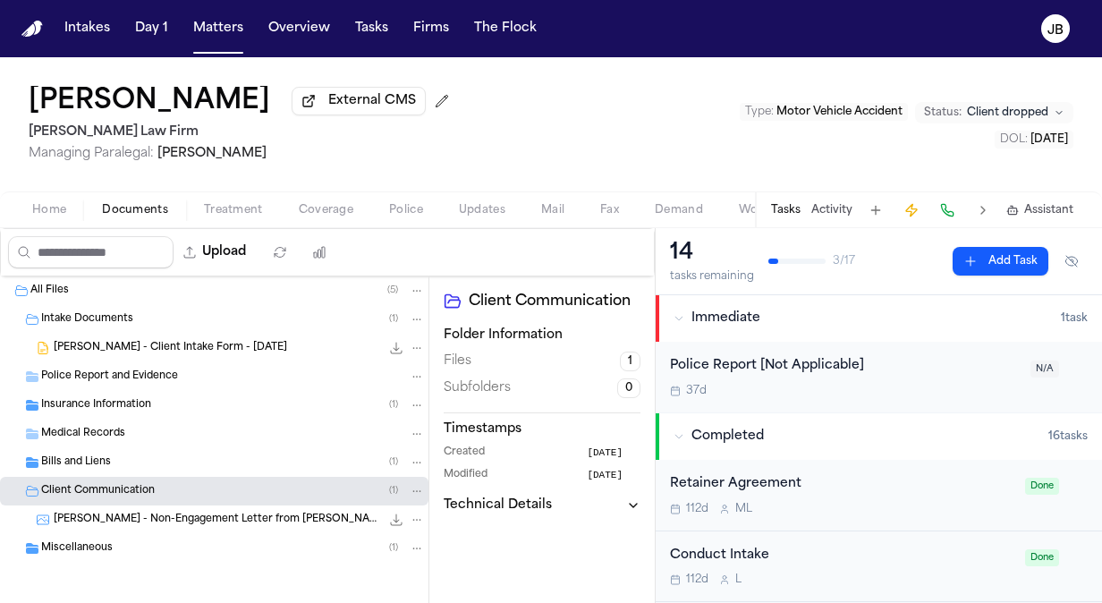
click at [190, 517] on span "[PERSON_NAME] - Non-Engagement Letter from [PERSON_NAME] Law Firm - [DATE]" at bounding box center [217, 519] width 326 height 15
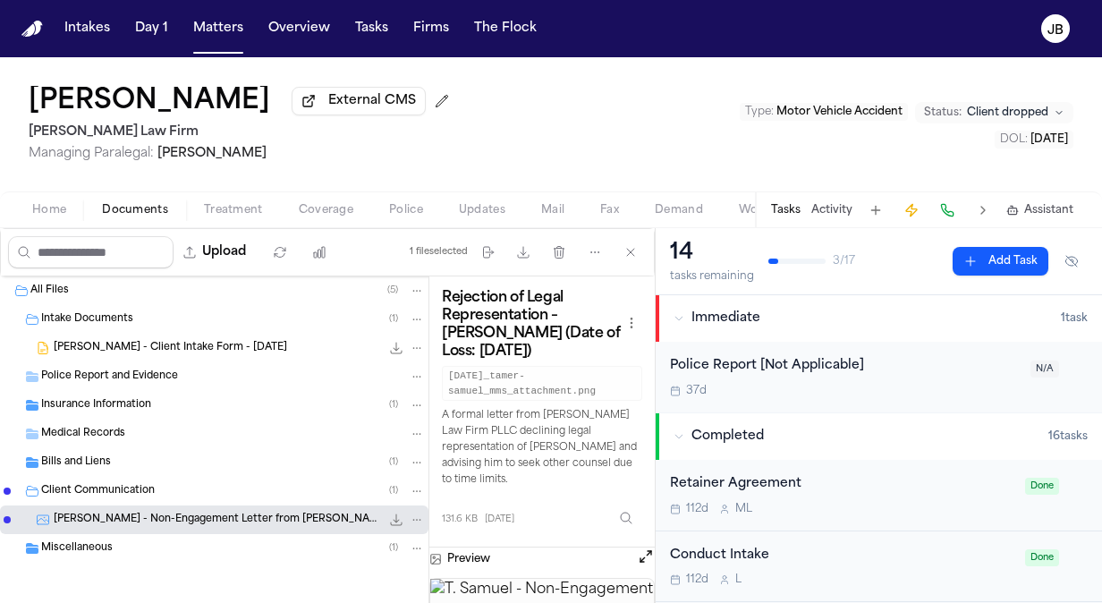
click at [646, 547] on button "Open preview" at bounding box center [646, 556] width 18 height 18
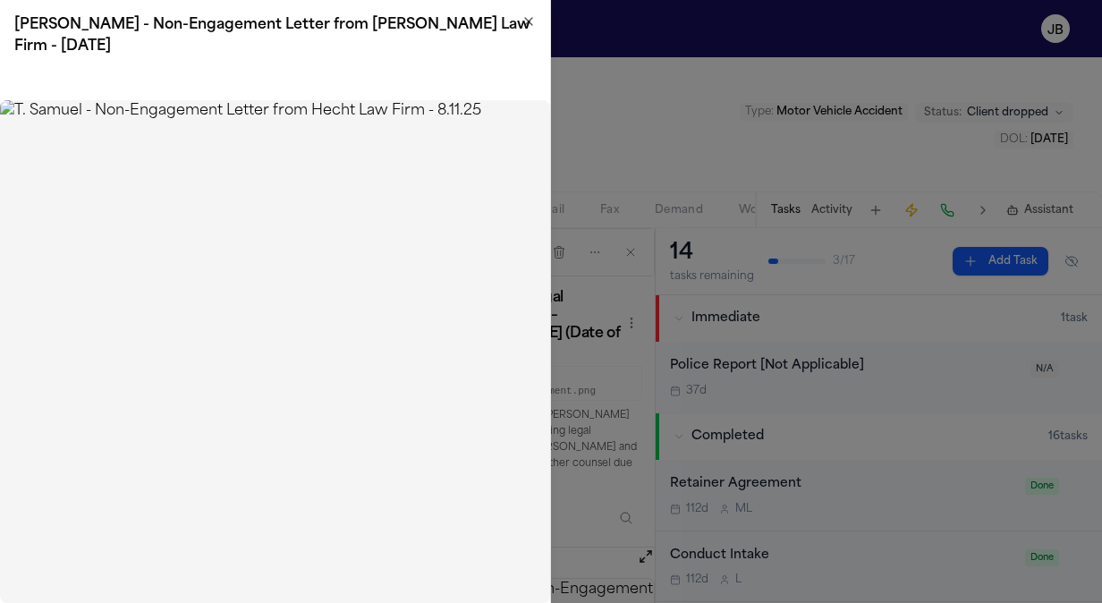
click at [522, 19] on icon "button" at bounding box center [528, 21] width 14 height 14
